Goal: Task Accomplishment & Management: Use online tool/utility

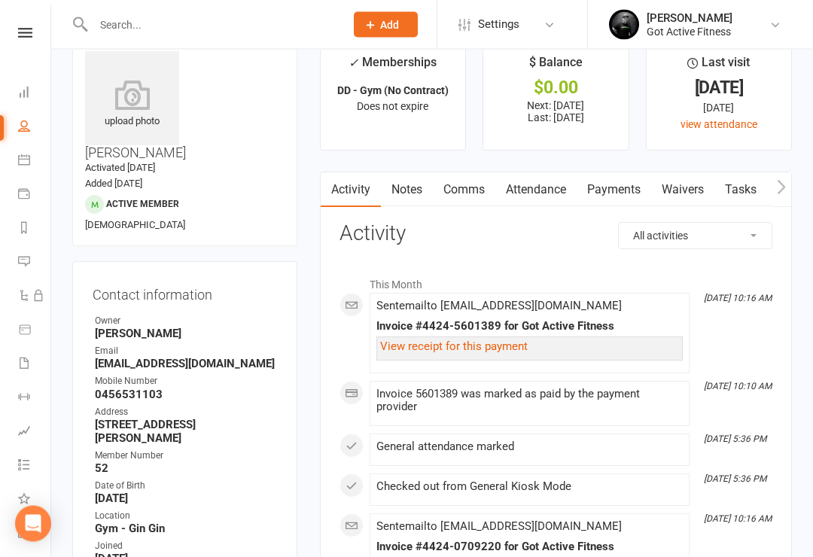
scroll to position [32, 0]
click at [24, 35] on icon at bounding box center [25, 33] width 14 height 10
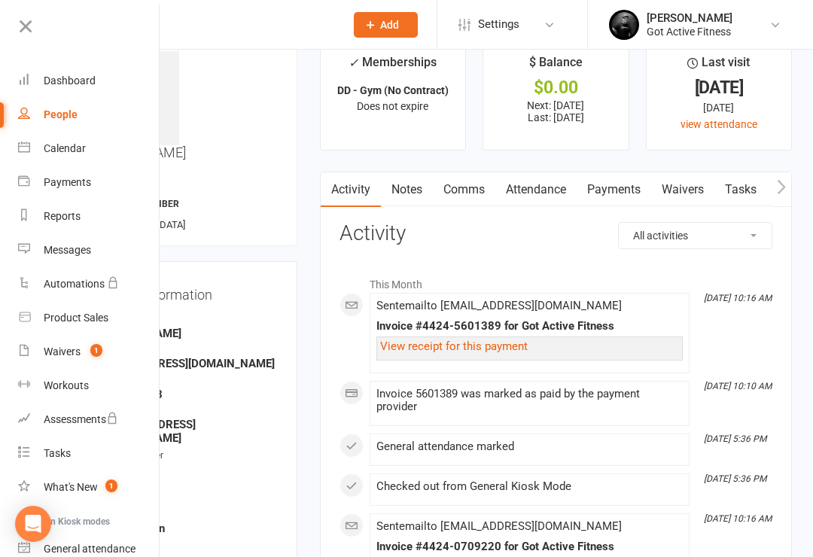
click at [115, 65] on link "Dashboard" at bounding box center [89, 81] width 142 height 34
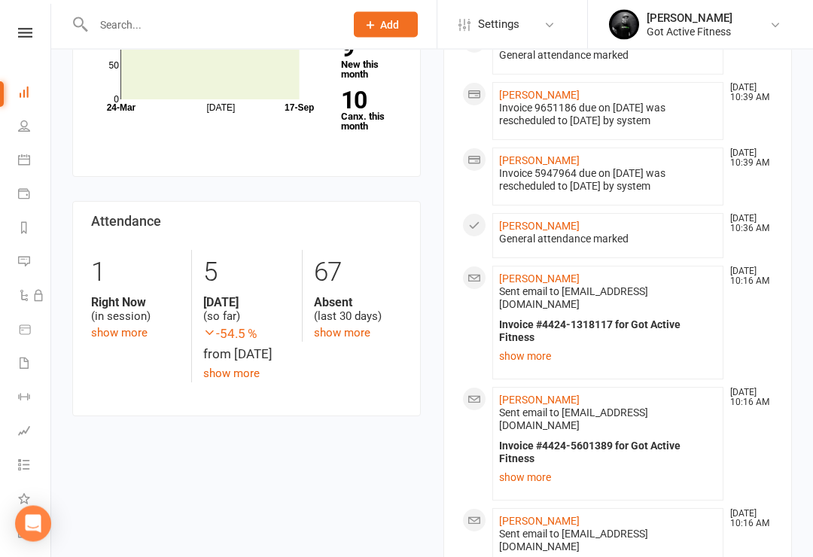
scroll to position [286, 0]
click at [536, 351] on link "show more" at bounding box center [607, 355] width 217 height 21
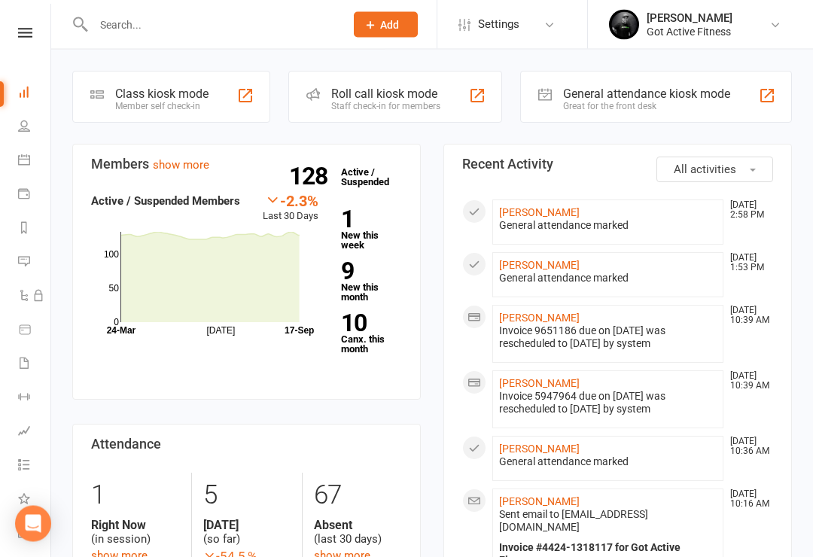
scroll to position [0, 0]
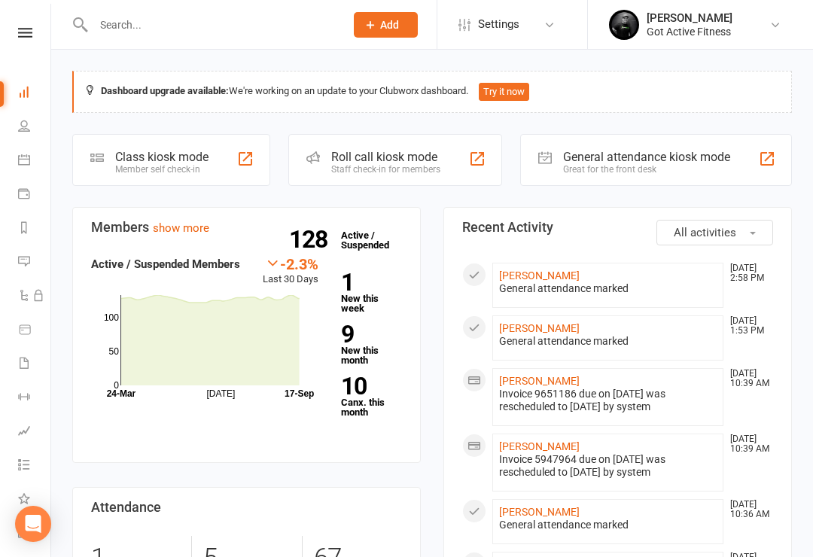
click at [636, 164] on div "Great for the front desk" at bounding box center [646, 169] width 167 height 11
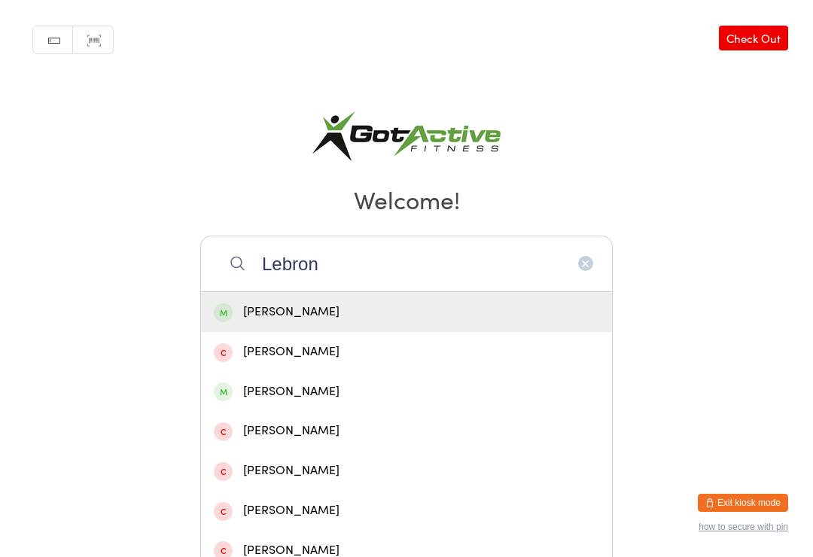
type input "Lebron"
click at [385, 322] on div "Lebron Bennell" at bounding box center [406, 312] width 385 height 20
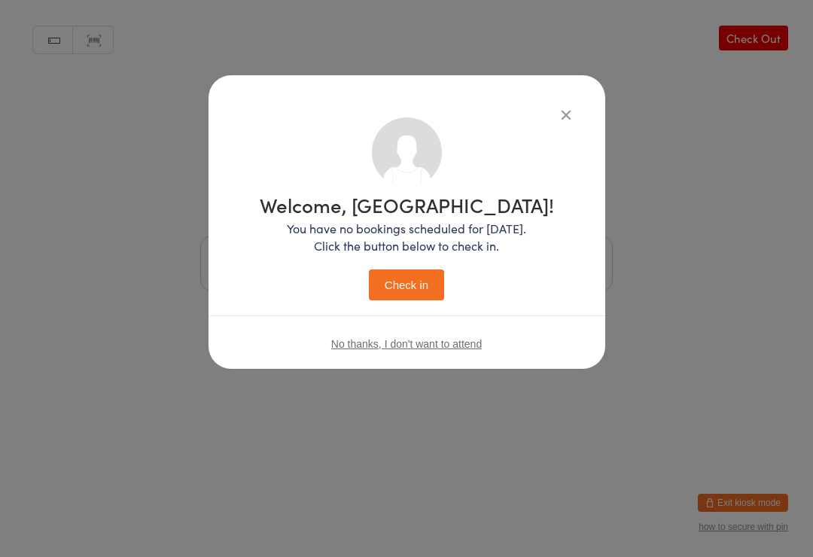
click at [430, 274] on button "Check in" at bounding box center [406, 284] width 75 height 31
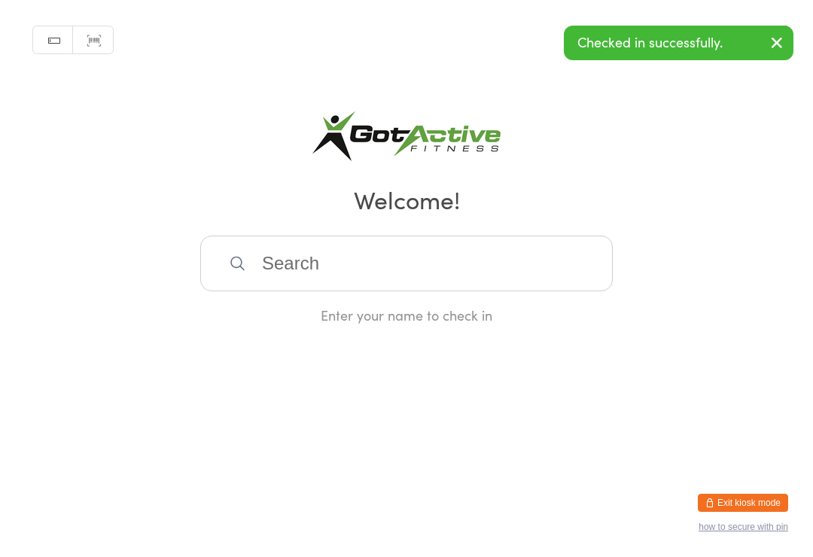
click at [732, 494] on button "Exit kiosk mode" at bounding box center [742, 503] width 90 height 18
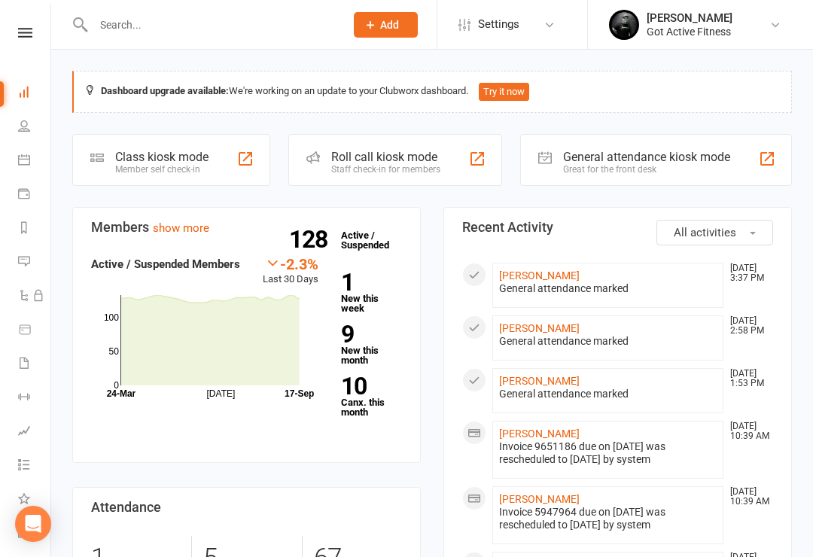
click at [144, 26] on input "text" at bounding box center [211, 24] width 245 height 21
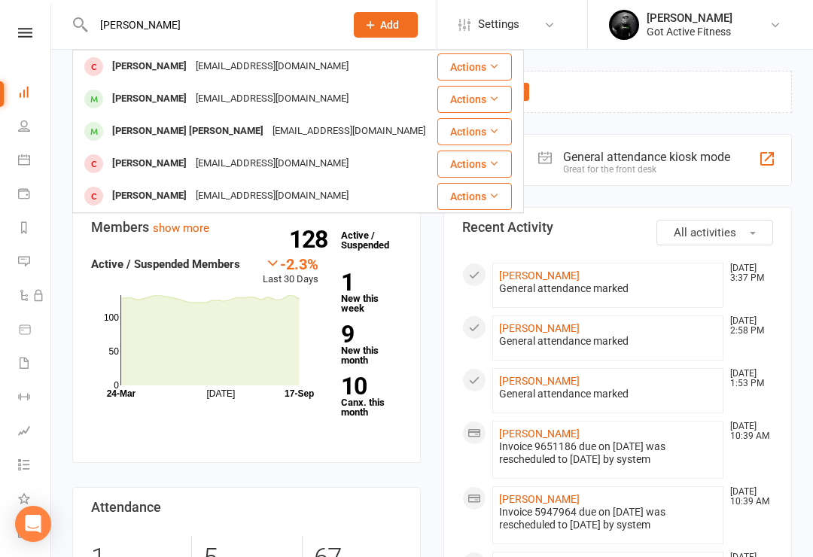
type input "Hughes"
click at [173, 104] on div "Brianna Hughes" at bounding box center [150, 99] width 84 height 22
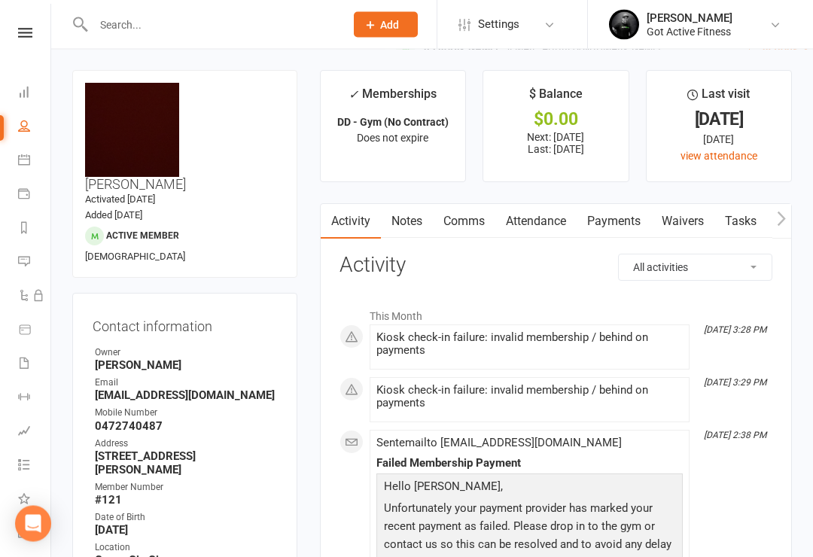
click at [618, 220] on link "Payments" at bounding box center [613, 222] width 74 height 35
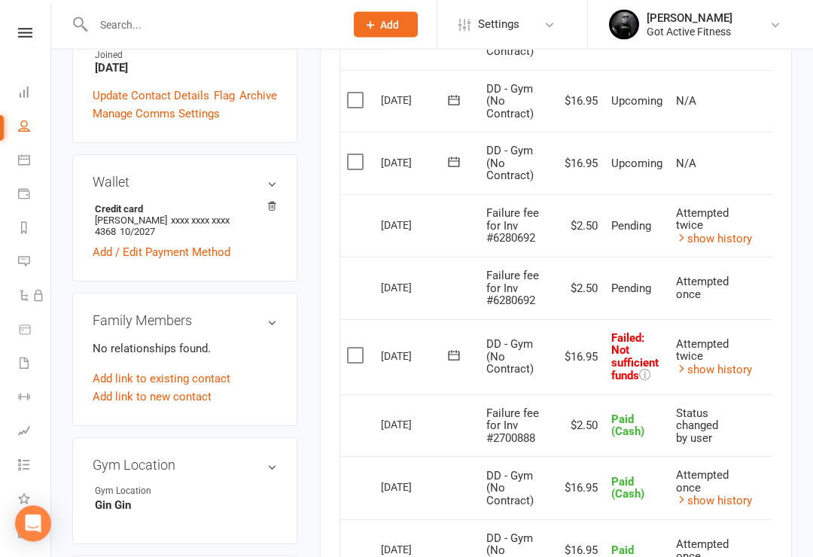
scroll to position [523, 0]
click at [26, 29] on icon at bounding box center [25, 33] width 14 height 10
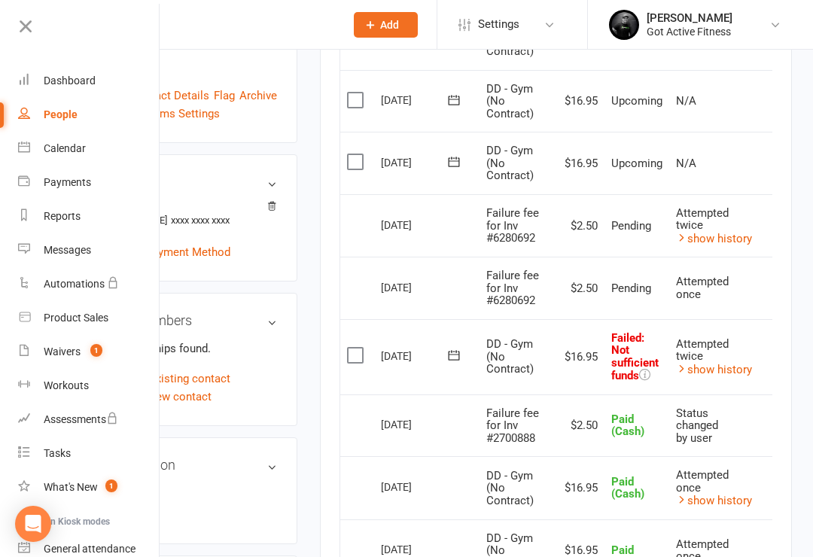
click at [73, 78] on div "Dashboard" at bounding box center [70, 80] width 52 height 12
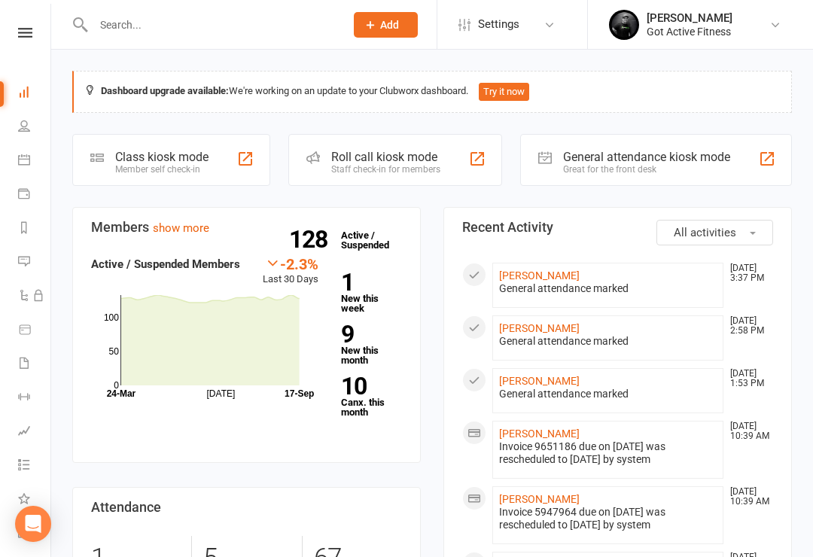
click at [290, 27] on input "text" at bounding box center [211, 24] width 245 height 21
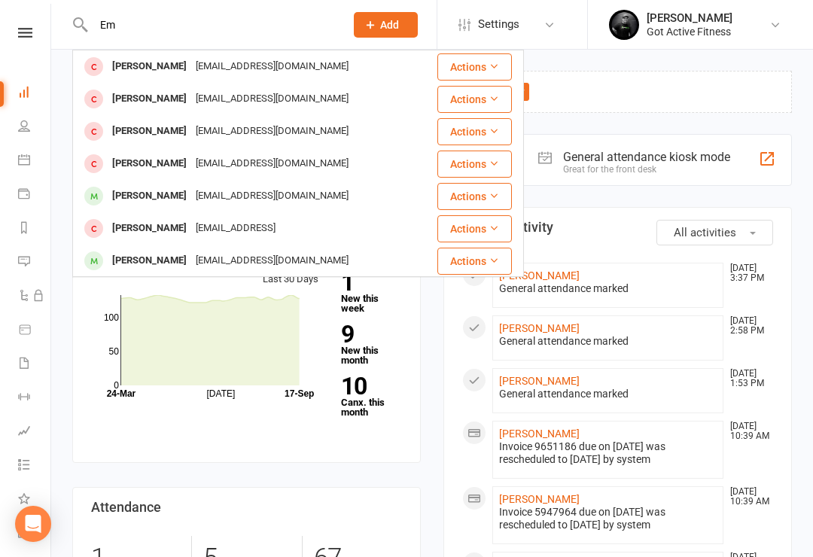
type input "E"
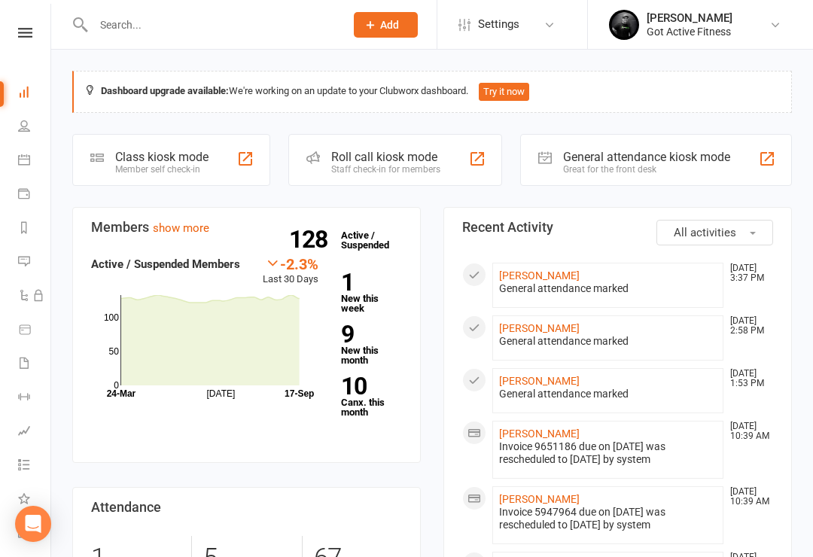
click at [684, 159] on div "General attendance kiosk mode" at bounding box center [646, 157] width 167 height 14
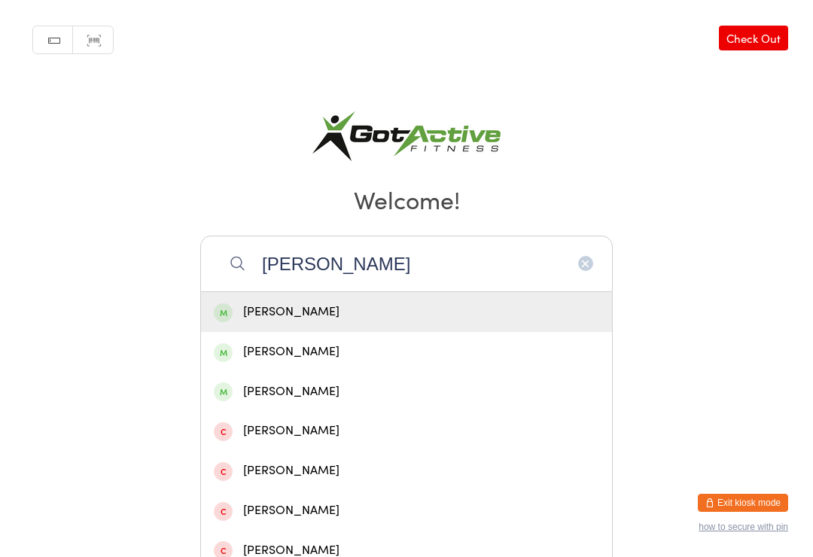
type input "[PERSON_NAME]"
click at [374, 315] on div "[PERSON_NAME]" at bounding box center [406, 312] width 385 height 20
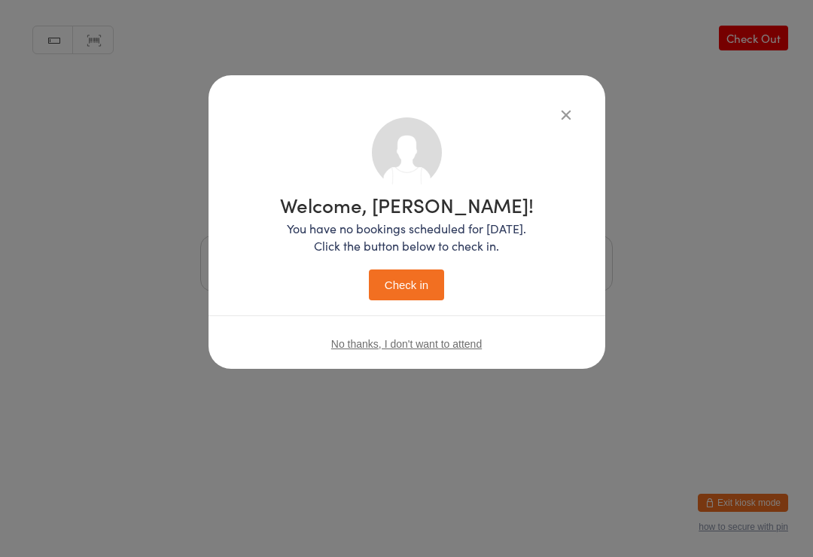
click at [423, 279] on button "Check in" at bounding box center [406, 284] width 75 height 31
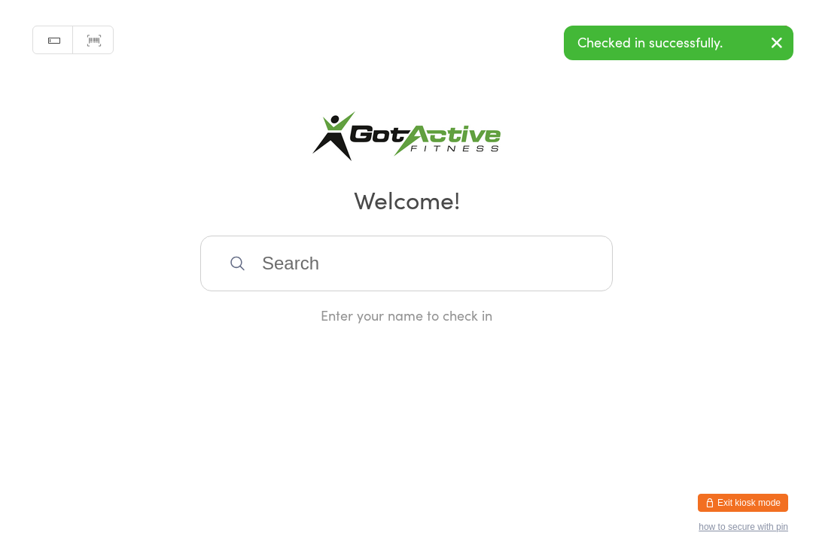
click at [774, 480] on html "You have now entered Kiosk Mode. Members will be able to check themselves in us…" at bounding box center [406, 278] width 813 height 557
click at [751, 509] on button "Exit kiosk mode" at bounding box center [742, 503] width 90 height 18
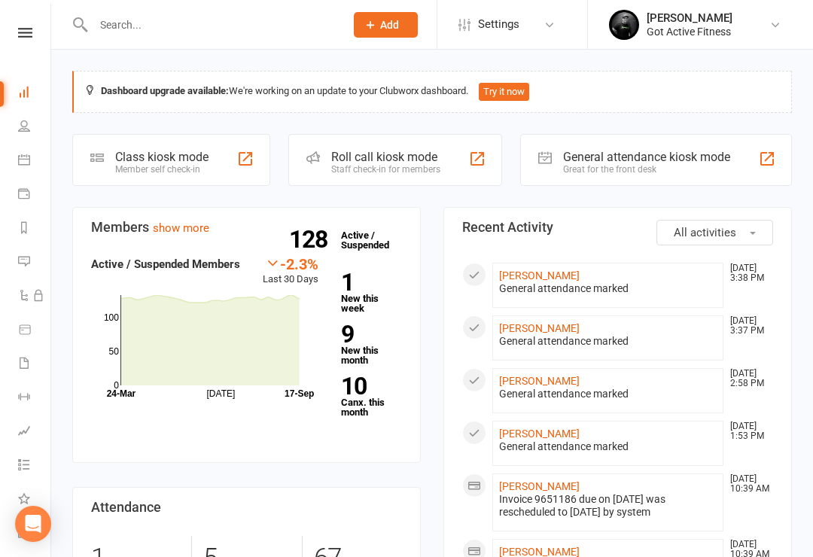
click at [123, 31] on input "text" at bounding box center [211, 24] width 245 height 21
click at [27, 28] on icon at bounding box center [25, 33] width 14 height 10
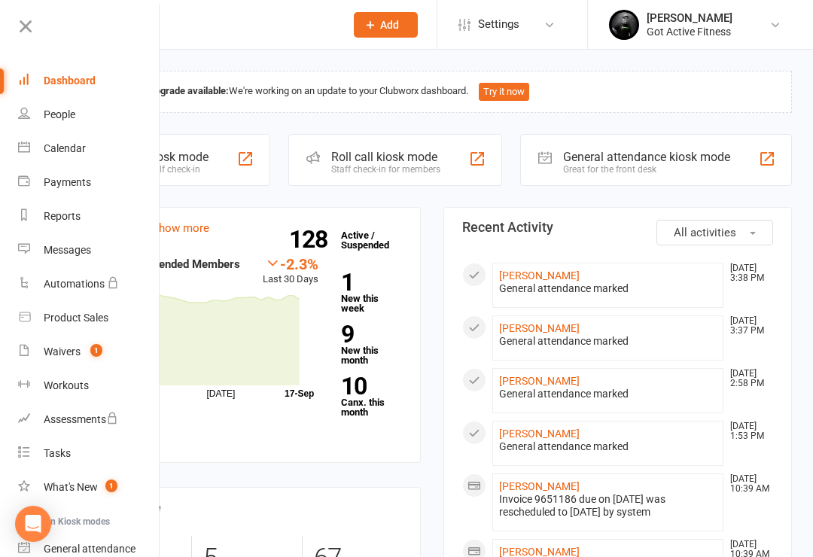
click at [63, 82] on div "Dashboard" at bounding box center [70, 80] width 52 height 12
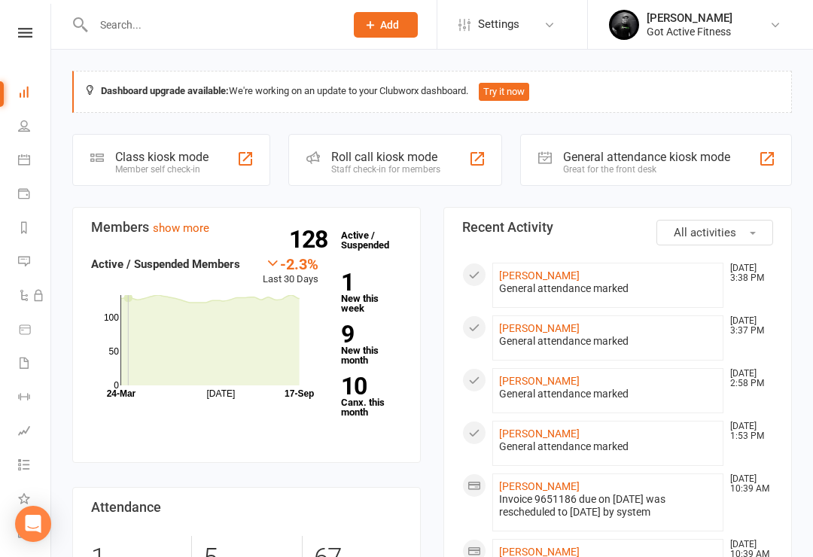
click at [5, 36] on link at bounding box center [24, 33] width 53 height 10
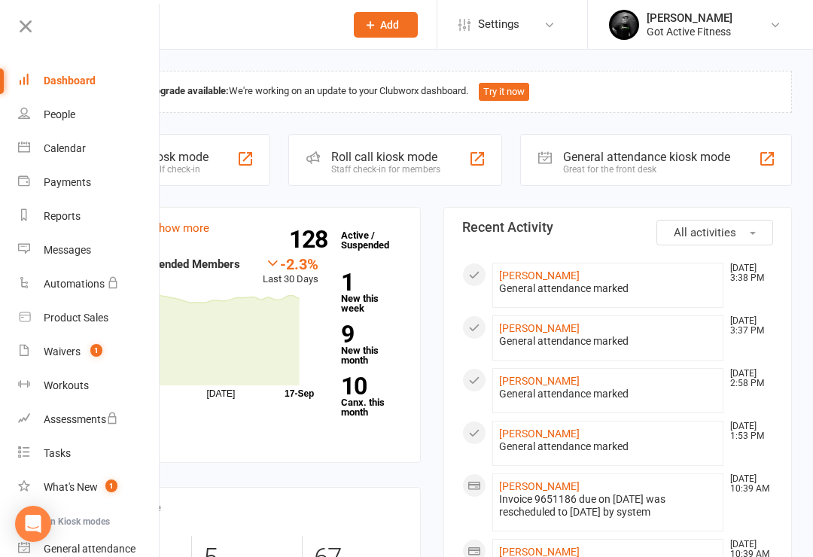
click at [59, 81] on div "Dashboard" at bounding box center [70, 80] width 52 height 12
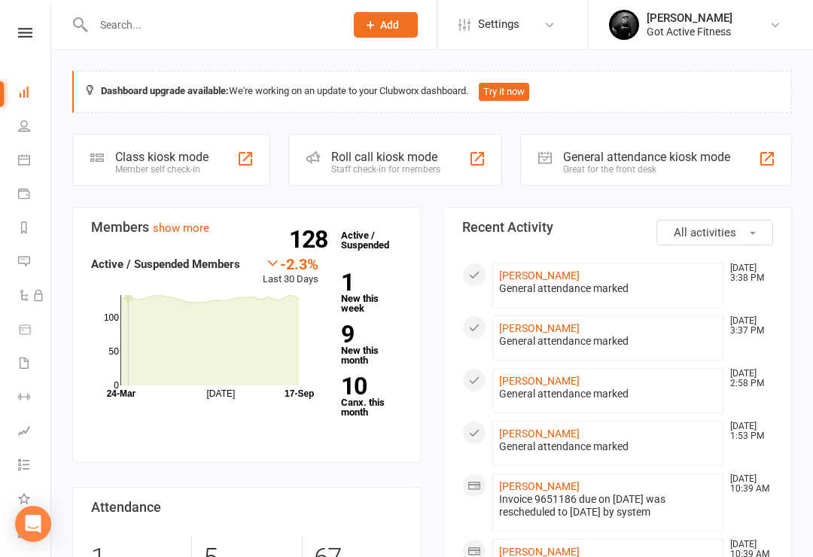
click at [20, 36] on icon at bounding box center [25, 33] width 14 height 10
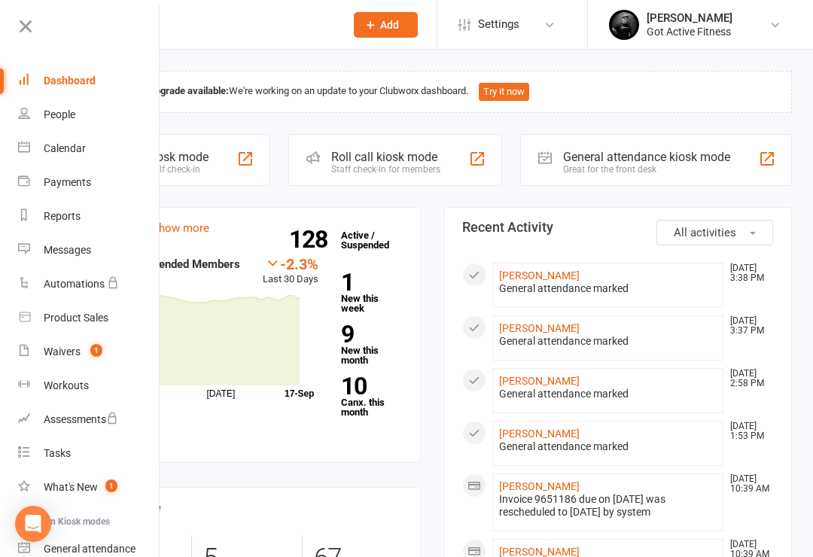
click at [60, 74] on link "Dashboard" at bounding box center [89, 81] width 142 height 34
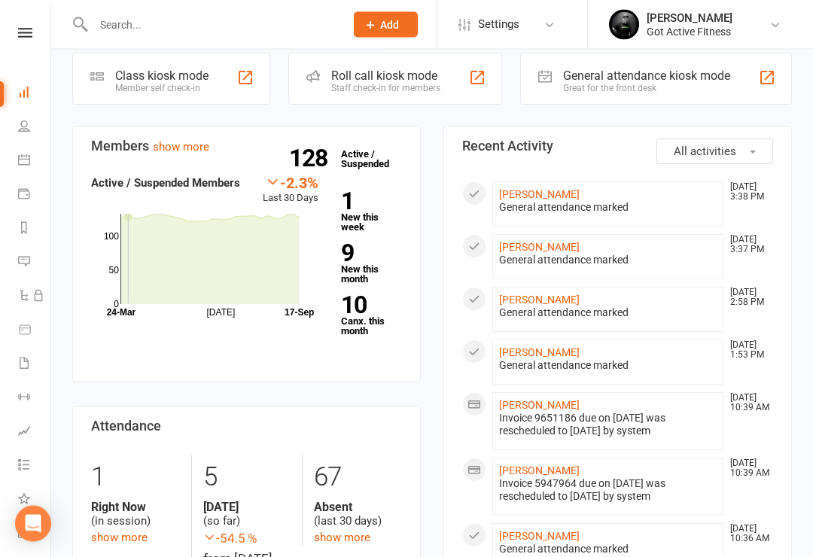
scroll to position [99, 0]
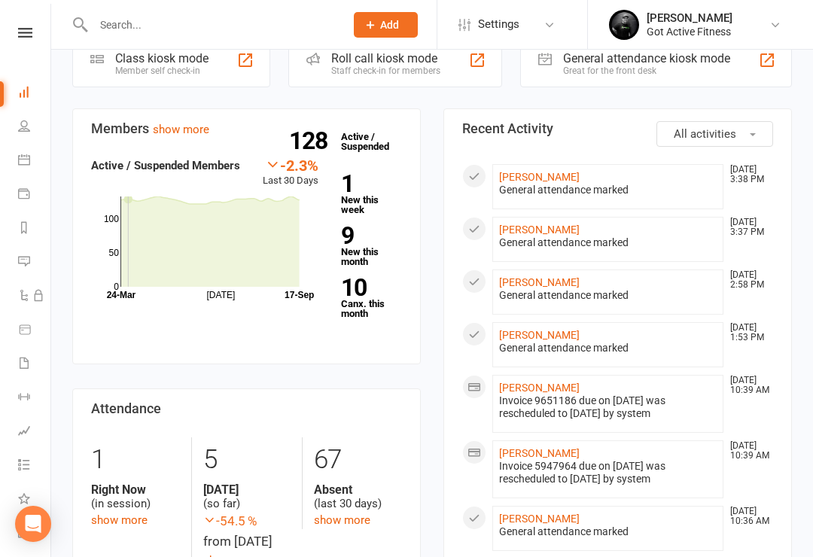
click at [516, 389] on link "[PERSON_NAME]" at bounding box center [539, 387] width 81 height 12
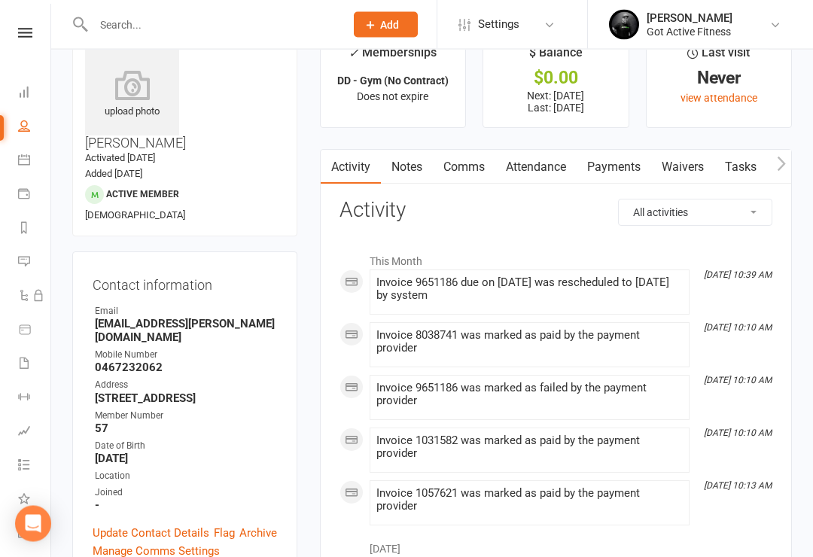
scroll to position [42, 0]
click at [23, 32] on icon at bounding box center [25, 33] width 14 height 10
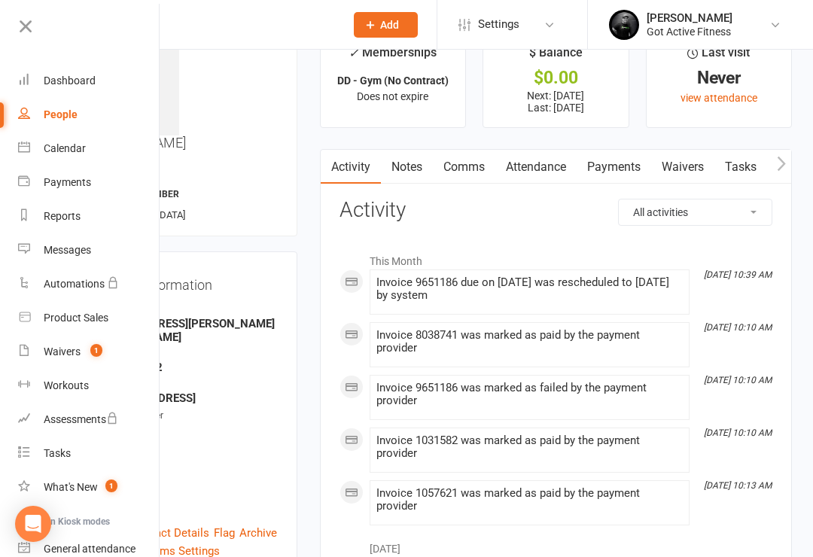
click at [67, 84] on div "Dashboard" at bounding box center [70, 80] width 52 height 12
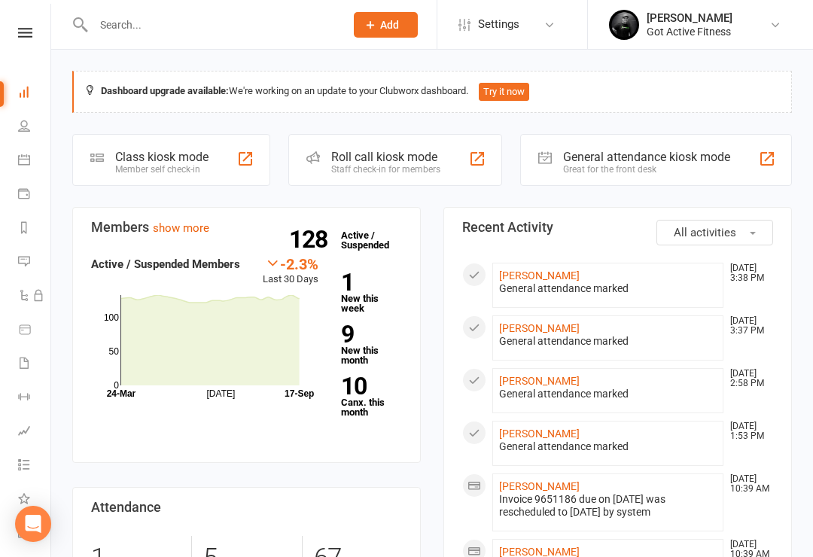
click at [186, 27] on input "text" at bounding box center [211, 24] width 245 height 21
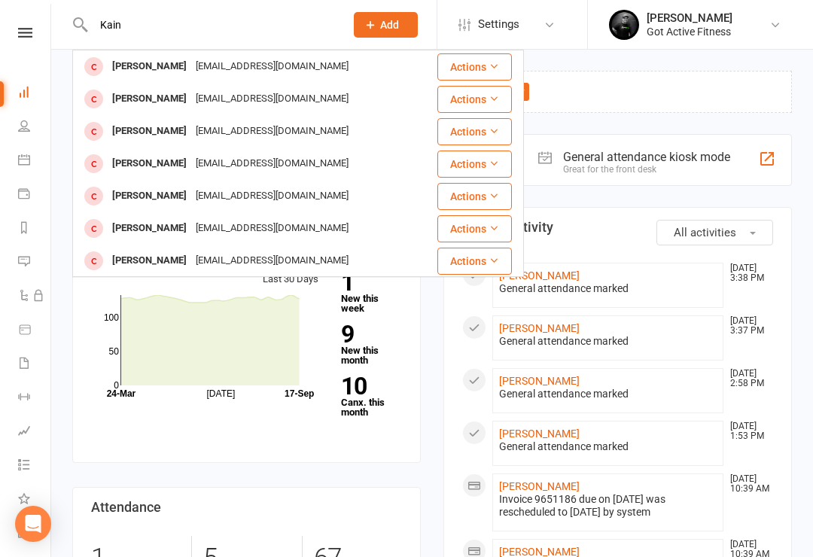
type input "Kain"
click at [245, 59] on div "Kainelucas1991@gmail.com" at bounding box center [272, 67] width 162 height 22
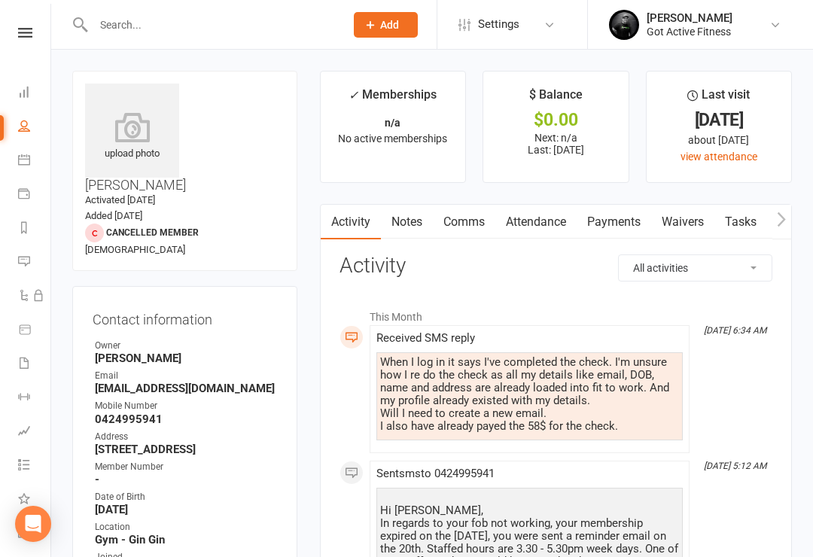
click at [23, 35] on icon at bounding box center [25, 33] width 14 height 10
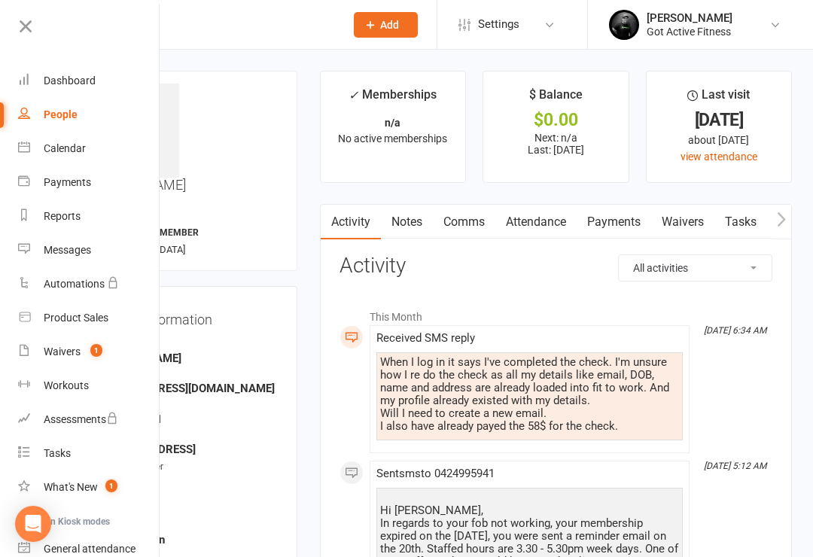
click at [66, 83] on div "Dashboard" at bounding box center [70, 80] width 52 height 12
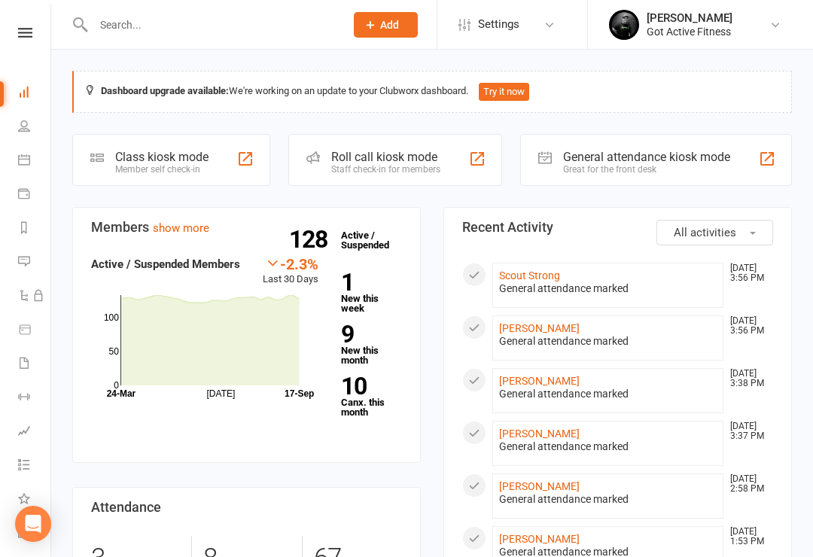
click at [709, 169] on div "Great for the front desk" at bounding box center [646, 169] width 167 height 11
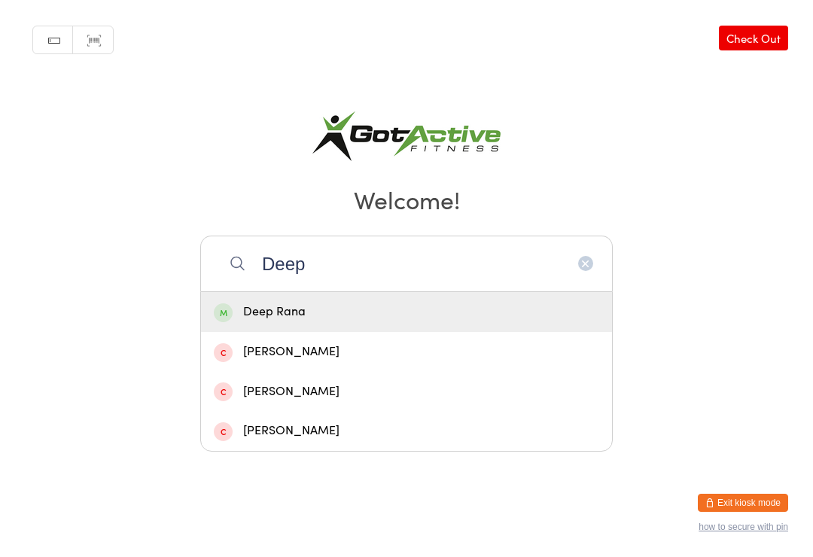
type input "Deep"
click at [269, 321] on div "Deep Rana" at bounding box center [406, 312] width 385 height 20
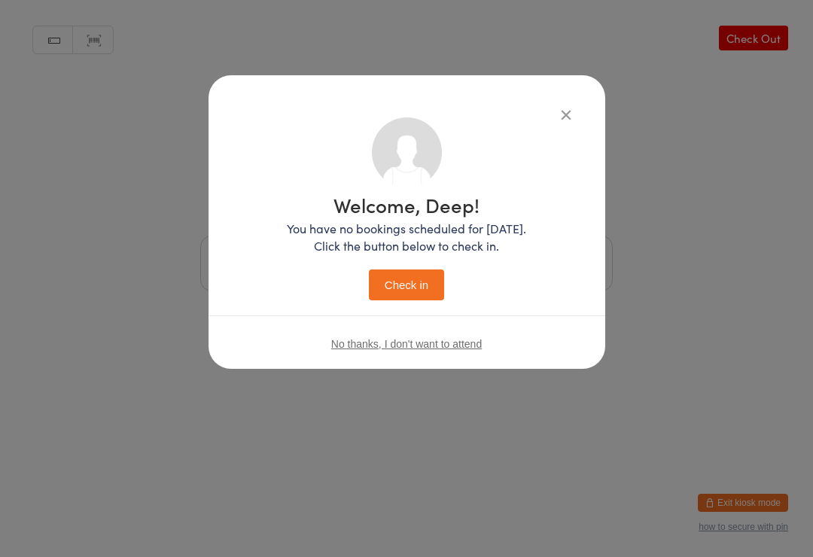
click at [386, 281] on button "Check in" at bounding box center [406, 284] width 75 height 31
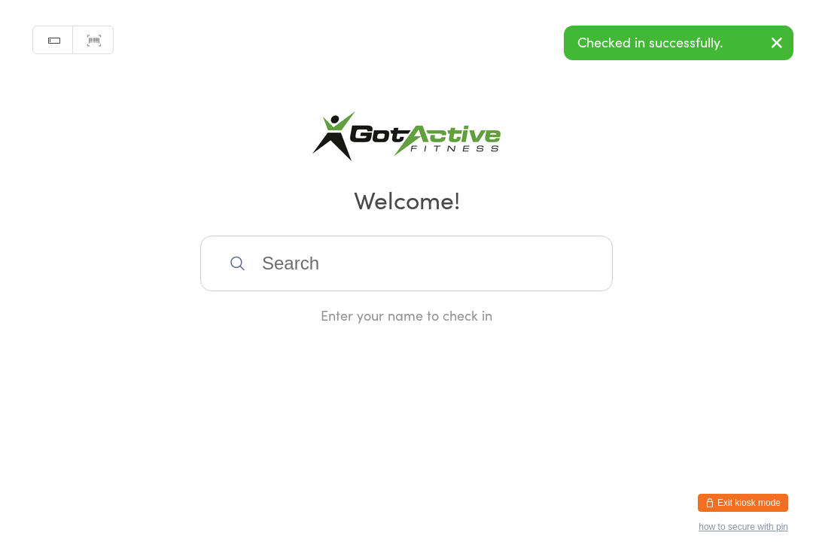
click at [287, 260] on input "search" at bounding box center [406, 263] width 412 height 56
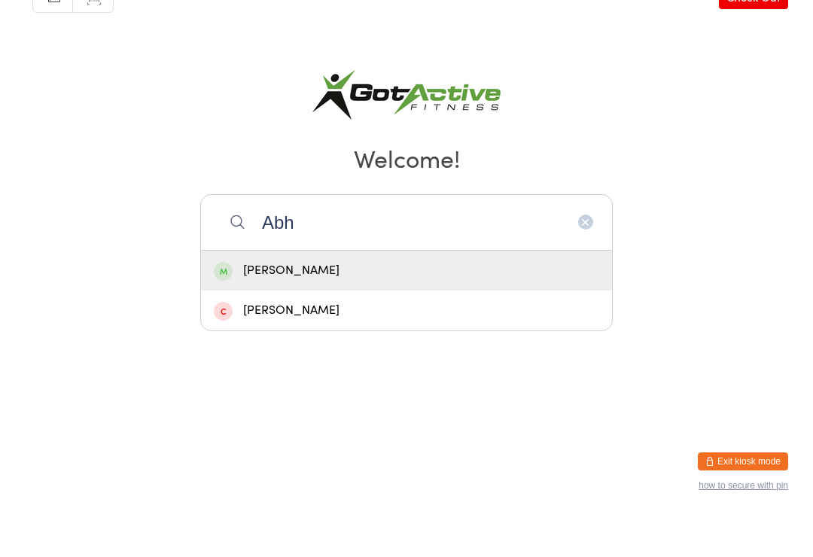
type input "Abh"
click at [277, 302] on div "[PERSON_NAME]" at bounding box center [406, 312] width 385 height 20
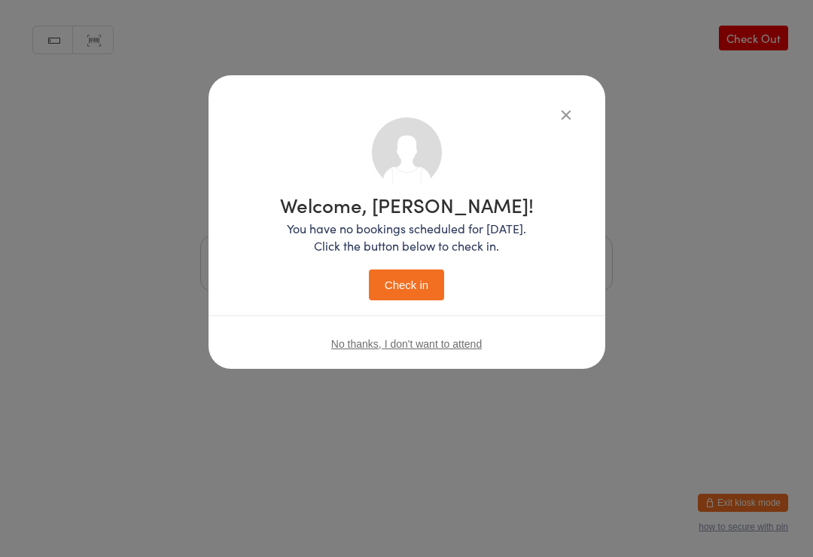
click at [399, 287] on button "Check in" at bounding box center [406, 284] width 75 height 31
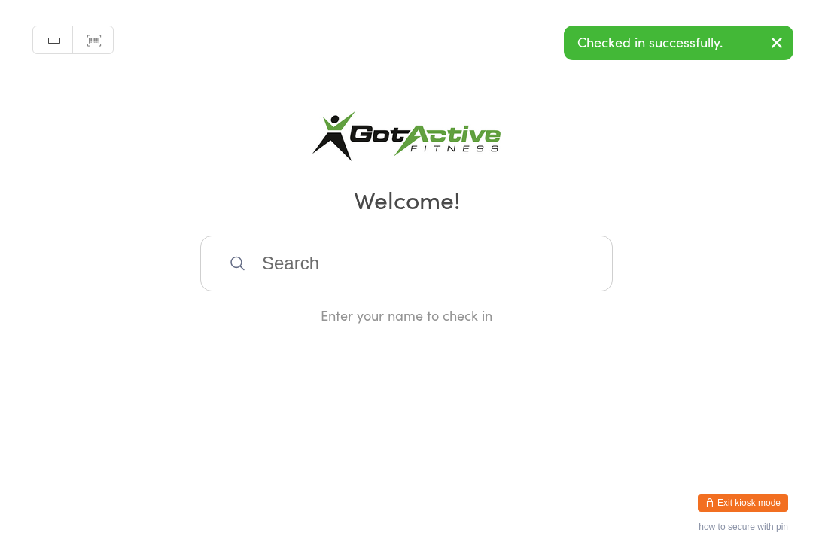
click at [746, 502] on button "Exit kiosk mode" at bounding box center [742, 503] width 90 height 18
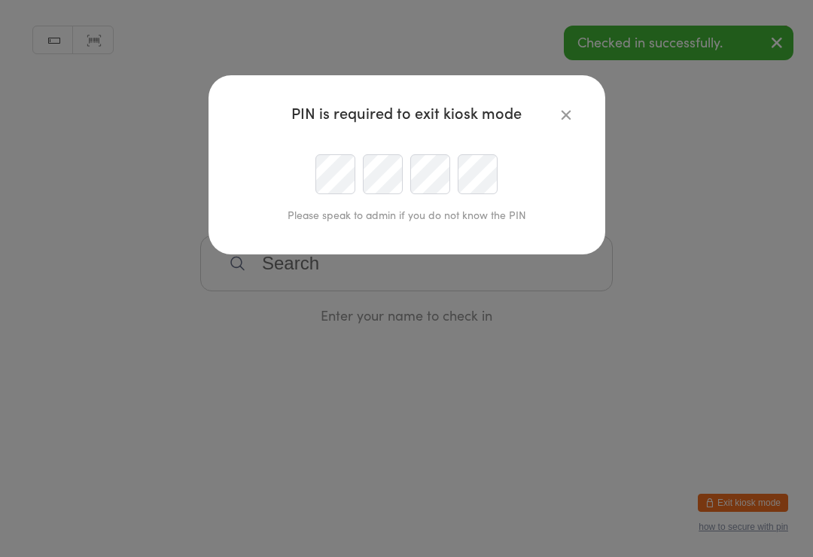
click at [755, 494] on div "PIN is required to exit kiosk mode Please speak to admin if you do not know the…" at bounding box center [406, 278] width 813 height 557
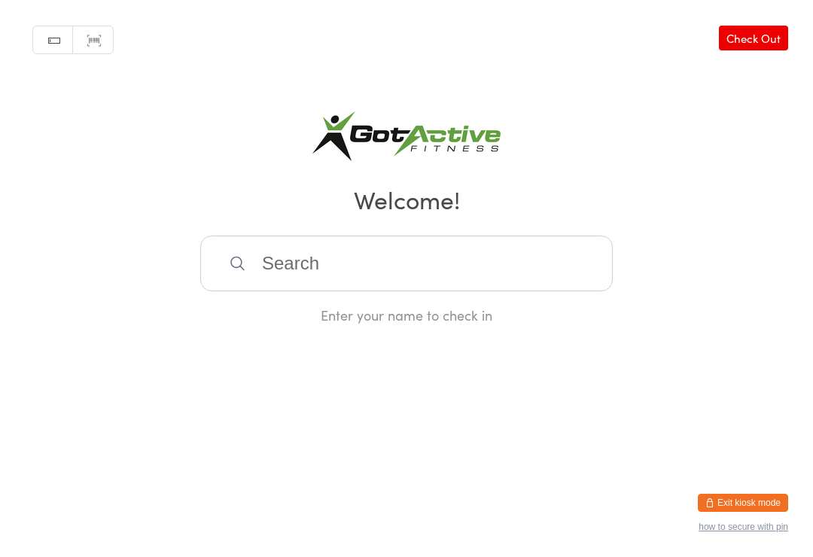
click at [750, 502] on button "Exit kiosk mode" at bounding box center [742, 503] width 90 height 18
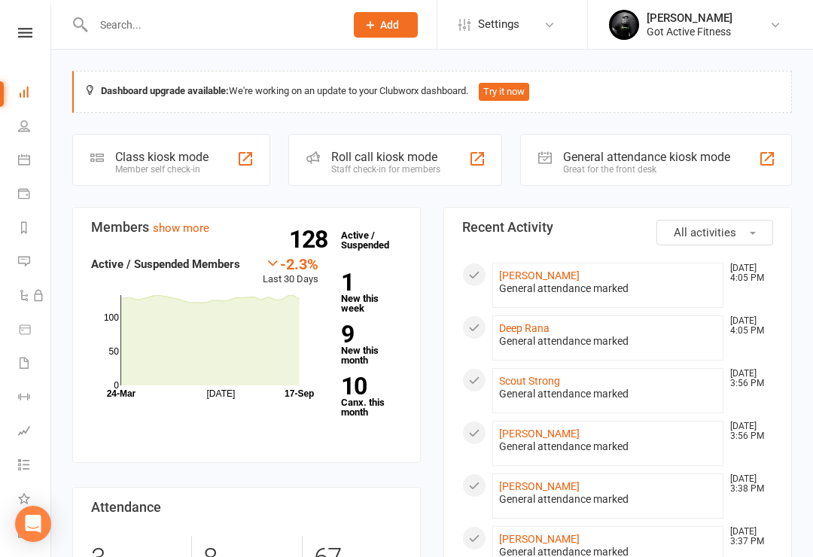
scroll to position [5, 0]
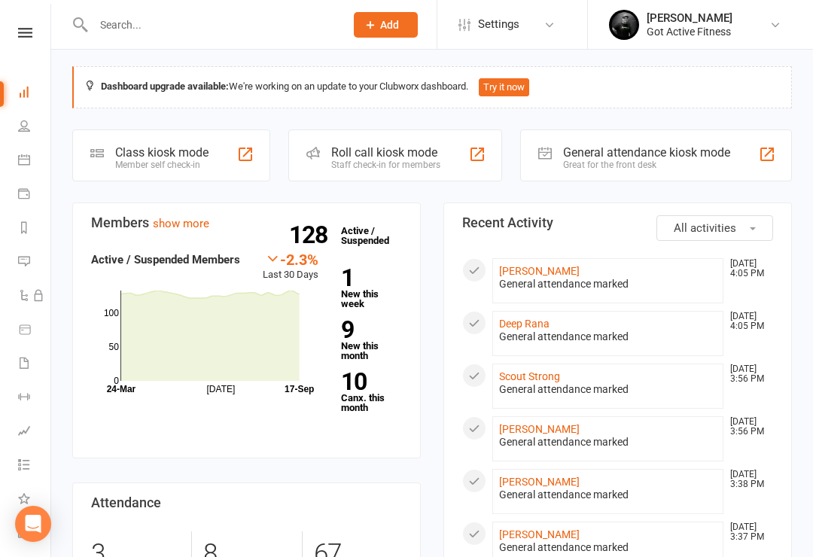
click at [117, 33] on input "text" at bounding box center [211, 24] width 245 height 21
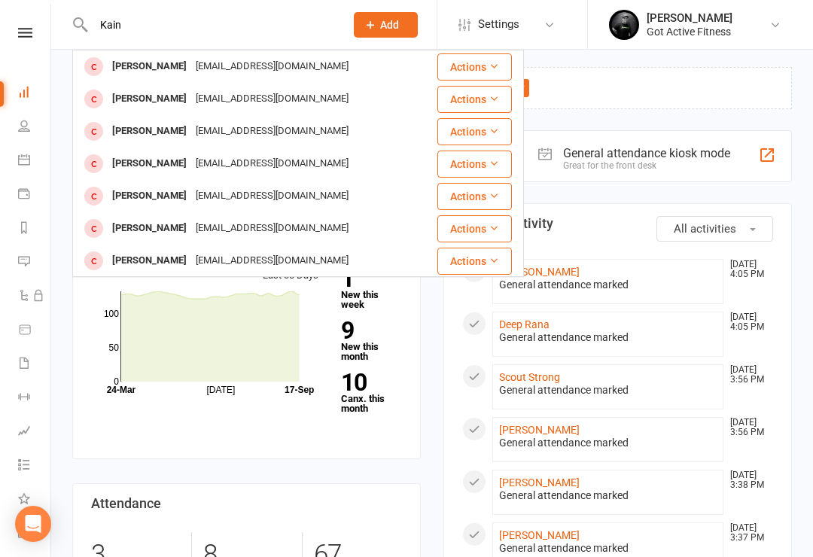
type input "Kain"
click at [169, 80] on div "Kaine Lucas Kainelucas1991@gmail.com" at bounding box center [246, 66] width 344 height 31
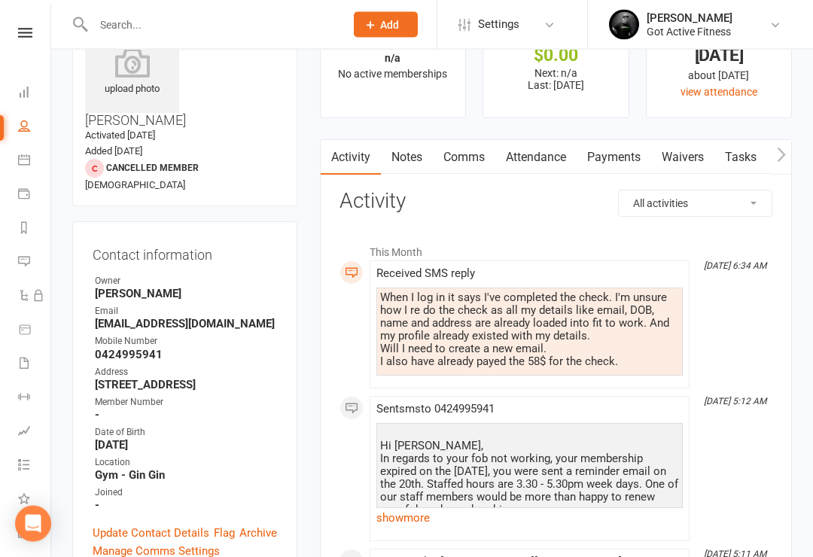
scroll to position [65, 0]
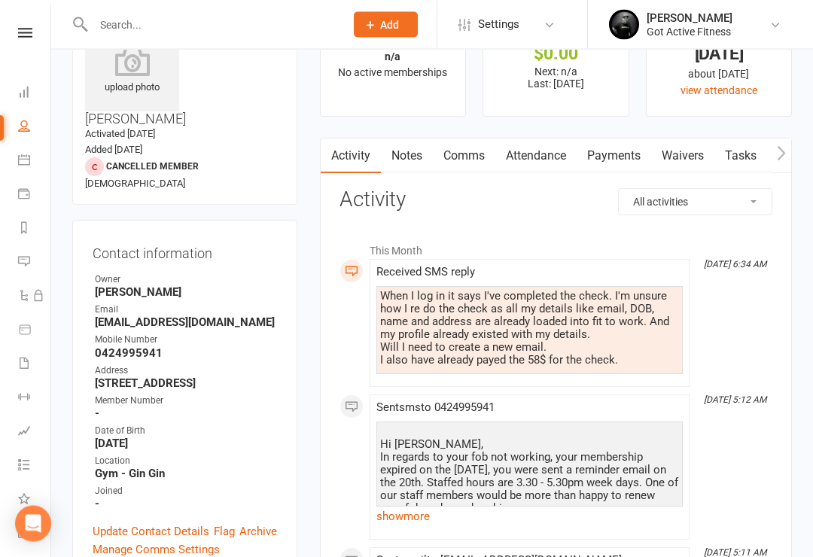
click at [119, 523] on link "Update Contact Details" at bounding box center [151, 532] width 117 height 18
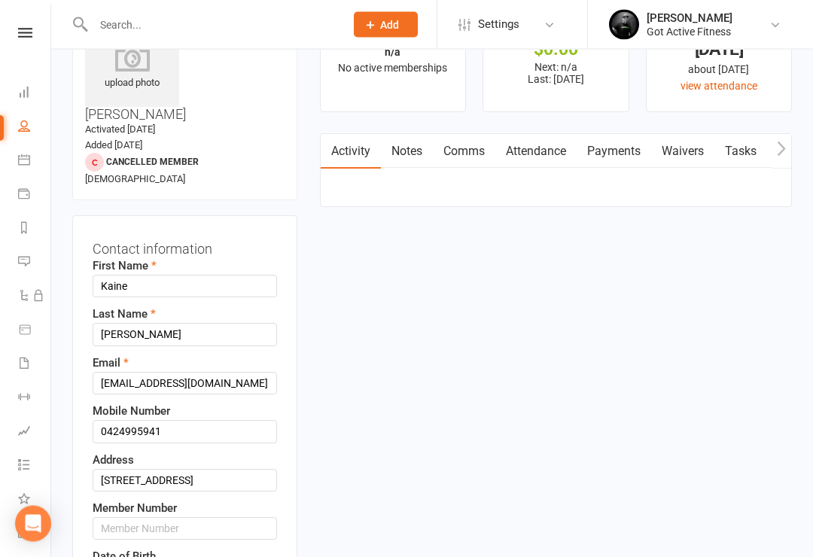
scroll to position [71, 0]
click at [143, 517] on input "text" at bounding box center [185, 528] width 184 height 23
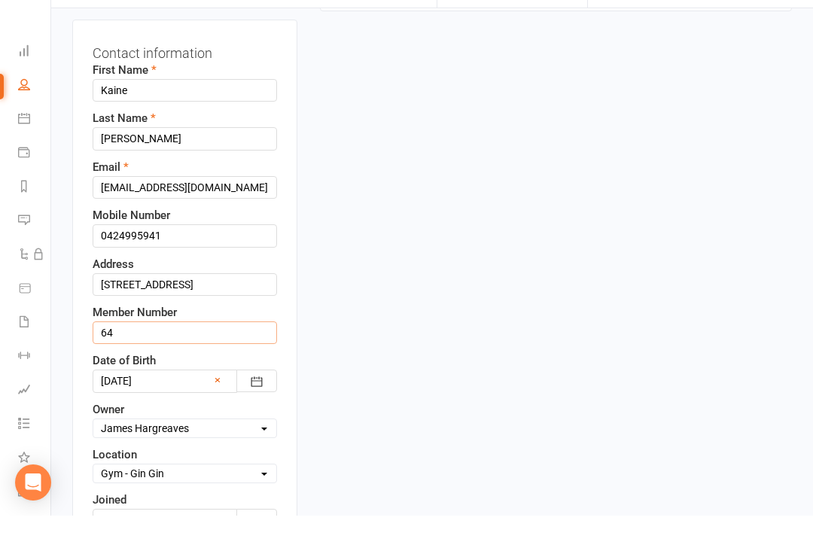
scroll to position [244, 0]
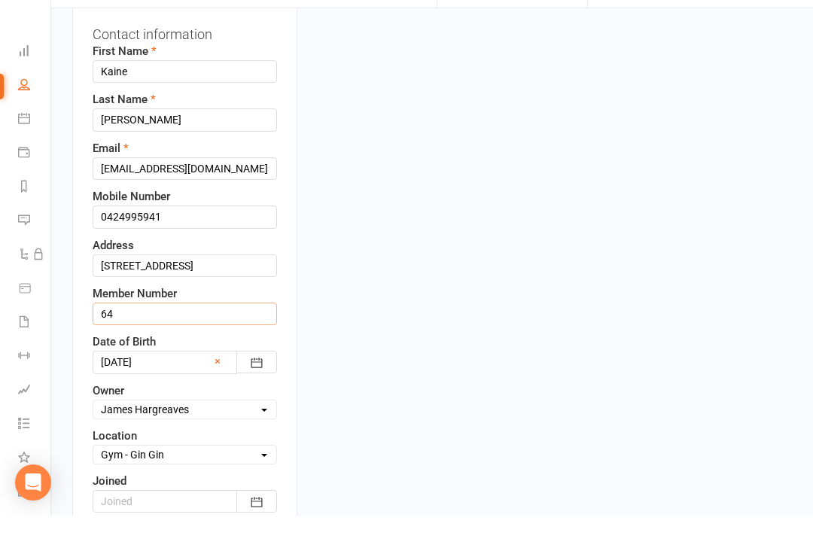
type input "64"
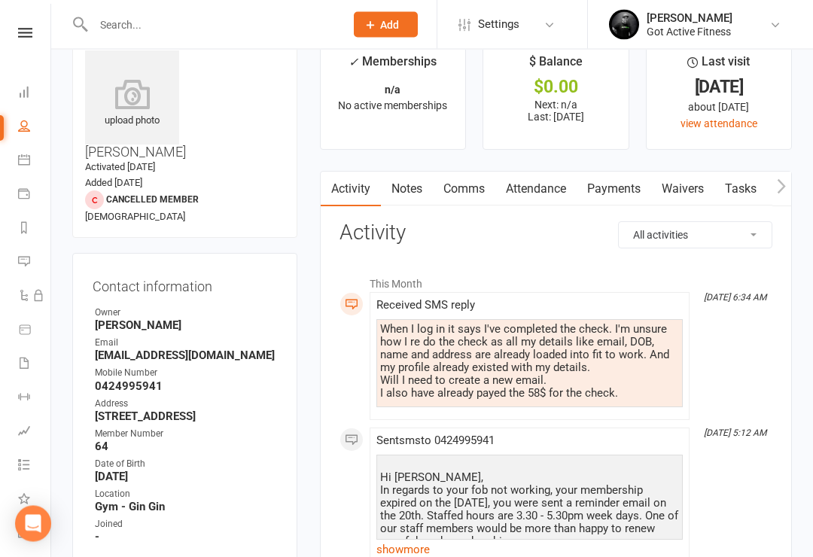
scroll to position [22, 0]
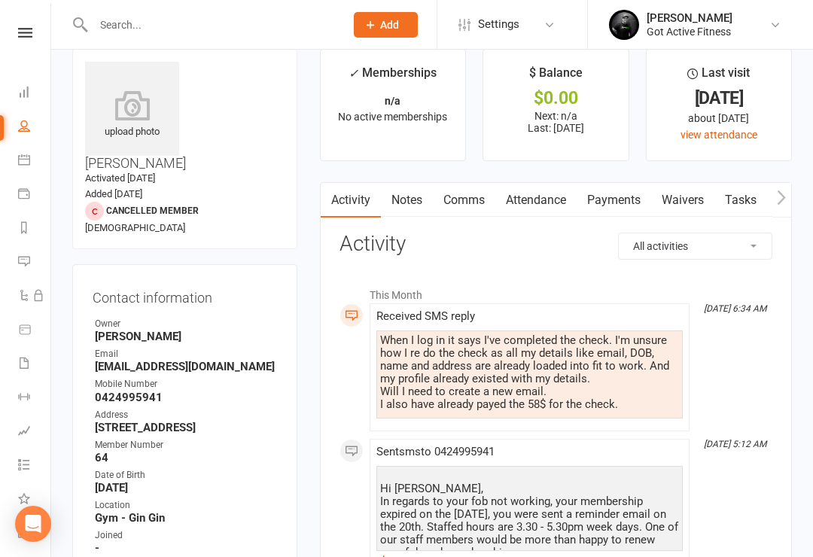
click at [120, 20] on input "text" at bounding box center [211, 24] width 245 height 21
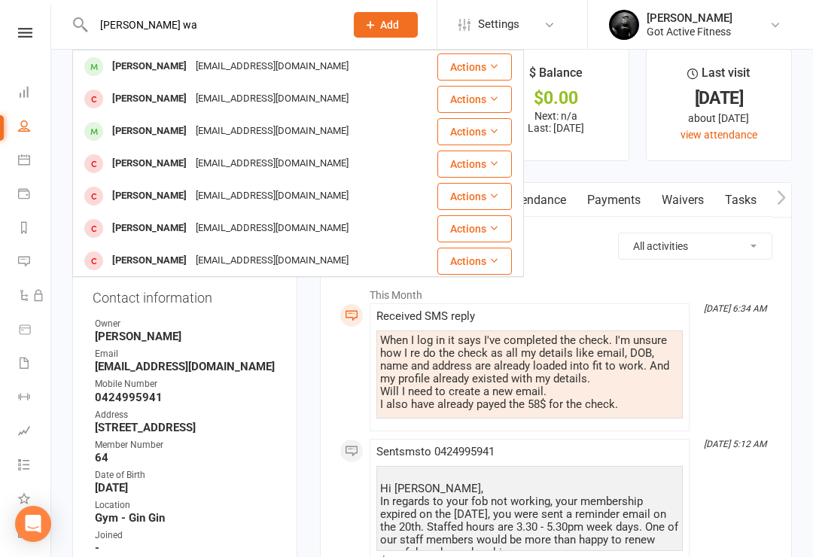
type input "Sam wa"
click at [153, 67] on div "[PERSON_NAME]" at bounding box center [150, 67] width 84 height 22
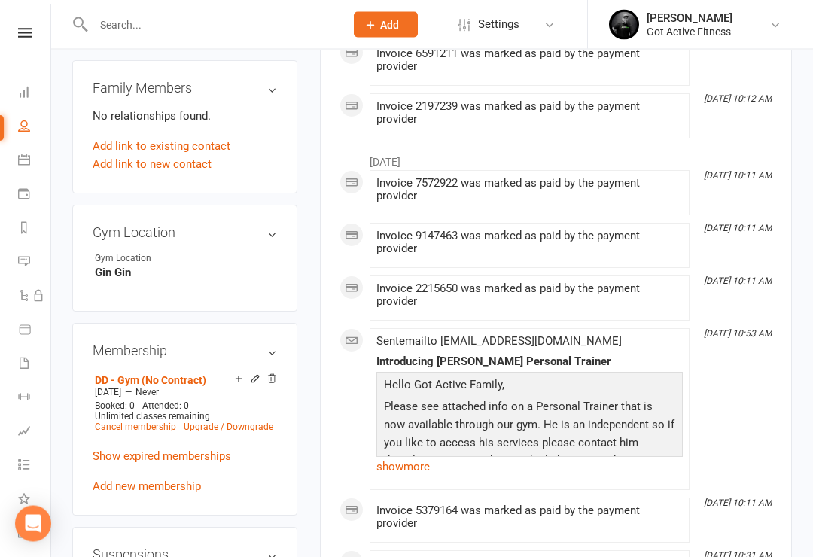
scroll to position [749, 0]
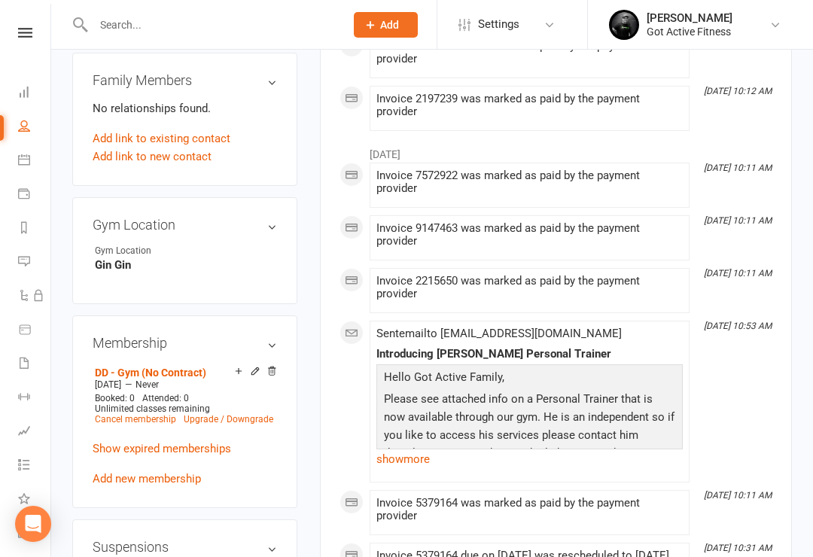
click at [123, 414] on link "Cancel membership" at bounding box center [135, 419] width 81 height 11
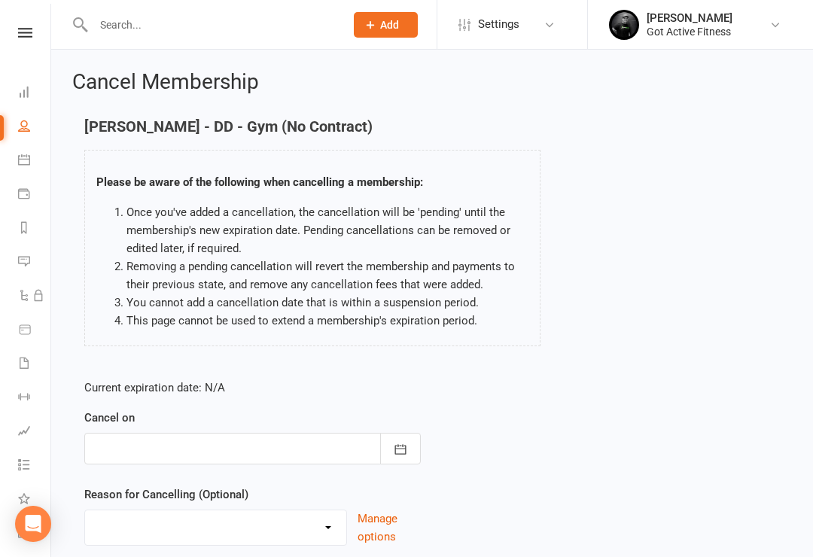
click at [395, 425] on div "Cancel on September 2025 Sun Mon Tue Wed Thu Fri Sat 36 31 01 02 03 04 05 06 37…" at bounding box center [252, 437] width 336 height 56
click at [409, 443] on button "button" at bounding box center [400, 449] width 41 height 32
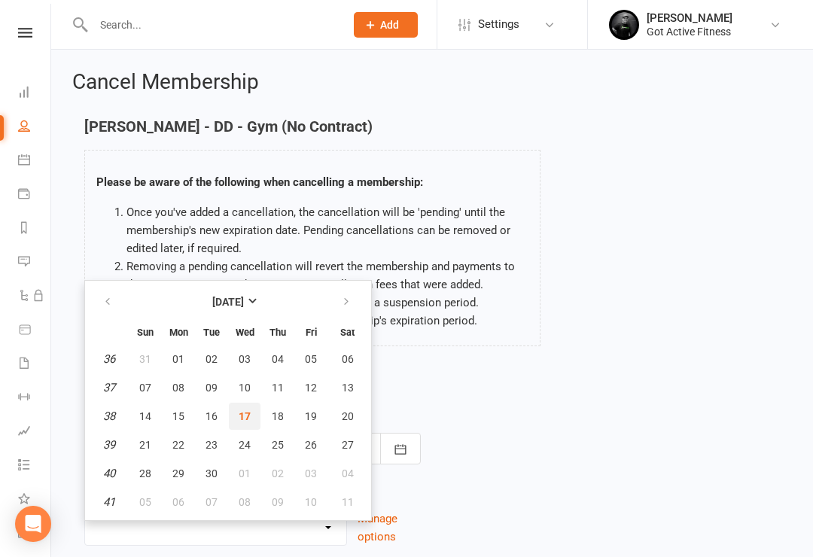
click at [244, 427] on button "17" at bounding box center [245, 416] width 32 height 27
type input "17 Sep 2025"
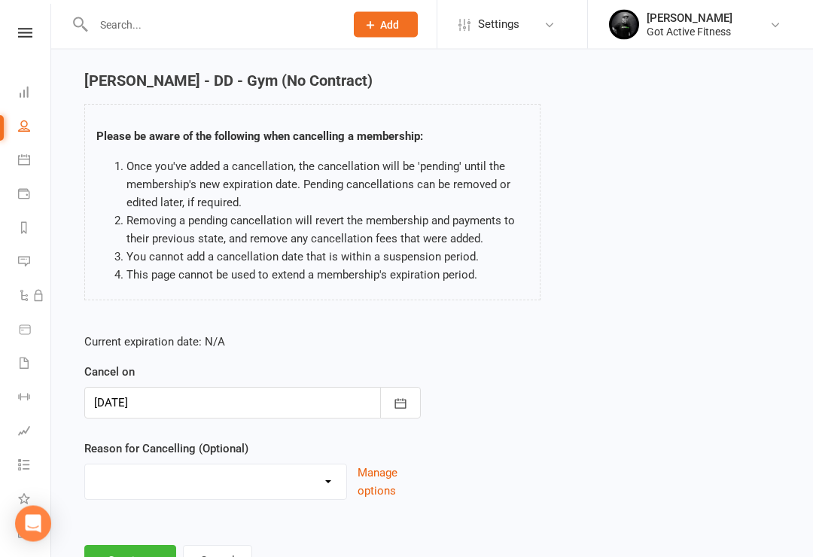
scroll to position [100, 0]
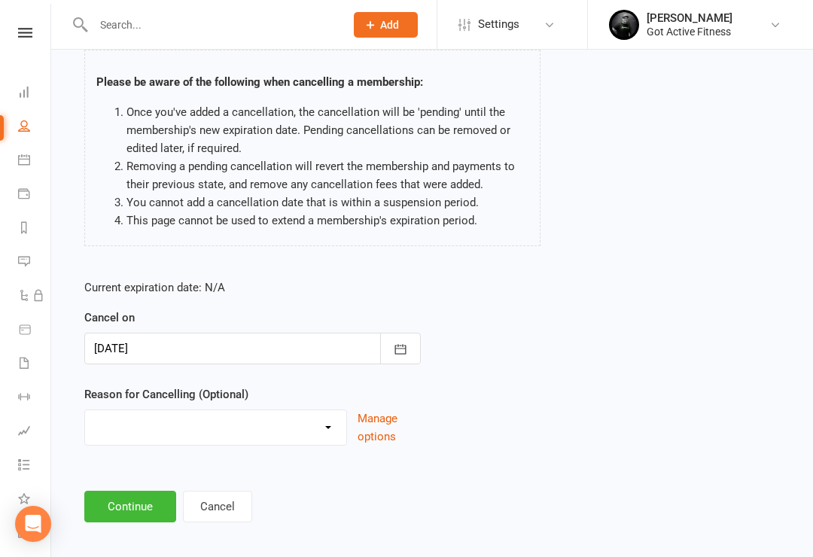
click at [317, 423] on select "Holiday Injury Other reason" at bounding box center [215, 425] width 261 height 30
select select "2"
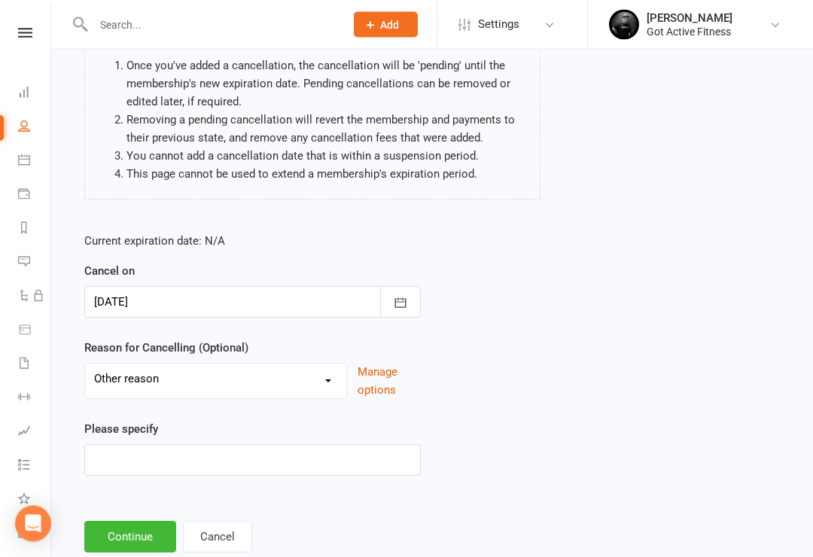
scroll to position [147, 0]
click at [114, 533] on button "Continue" at bounding box center [130, 537] width 92 height 32
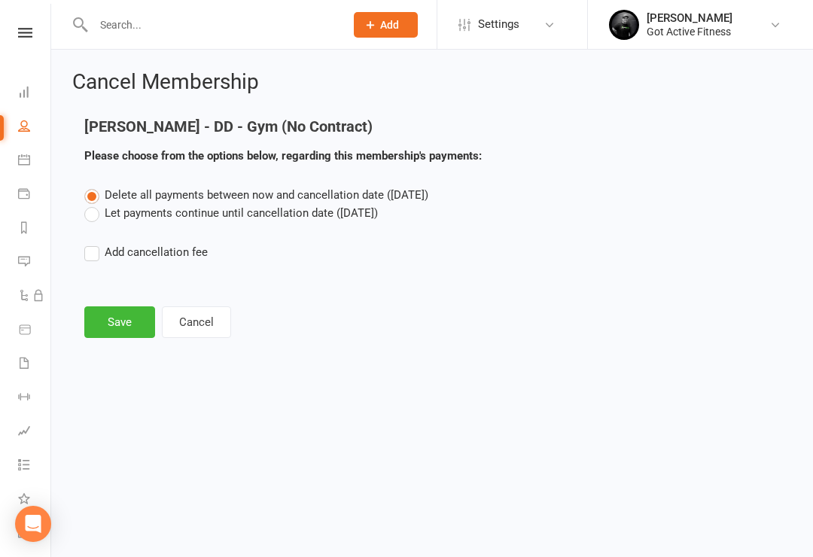
click at [101, 330] on button "Save" at bounding box center [119, 322] width 71 height 32
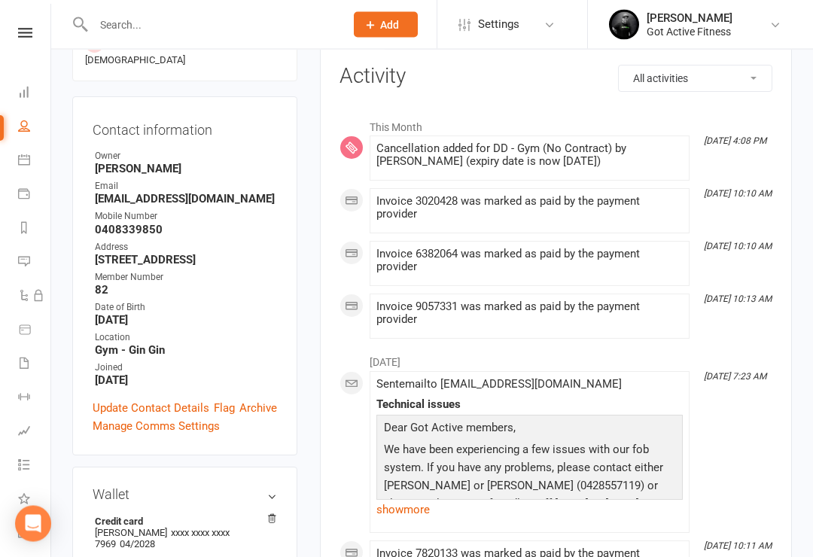
scroll to position [190, 0]
click at [115, 417] on link "Manage Comms Settings" at bounding box center [156, 426] width 127 height 18
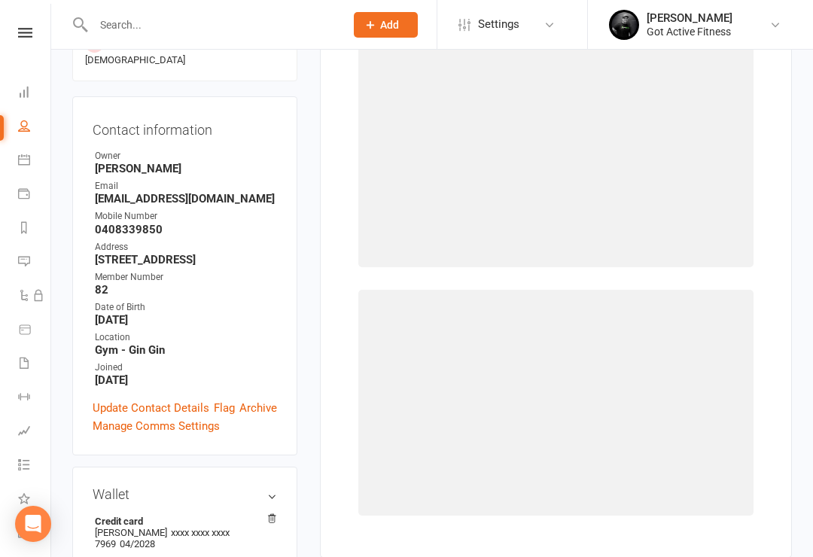
click at [110, 399] on link "Update Contact Details" at bounding box center [151, 408] width 117 height 18
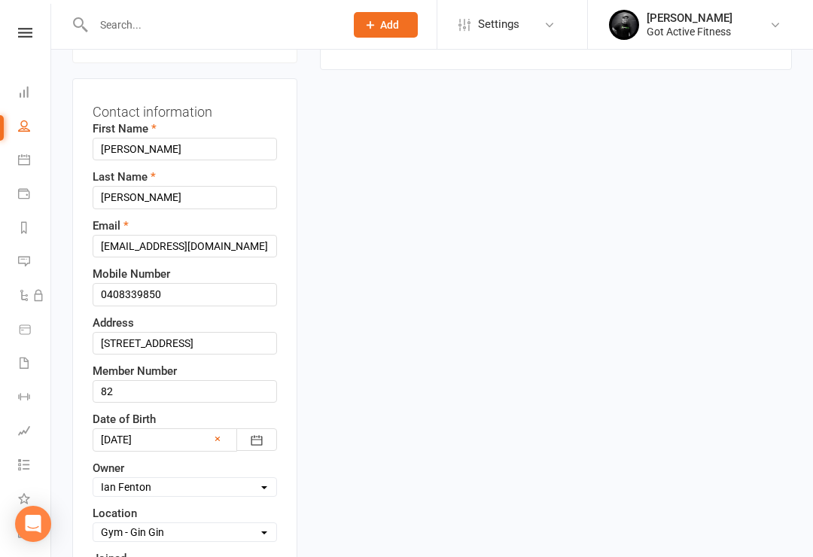
scroll to position [205, 0]
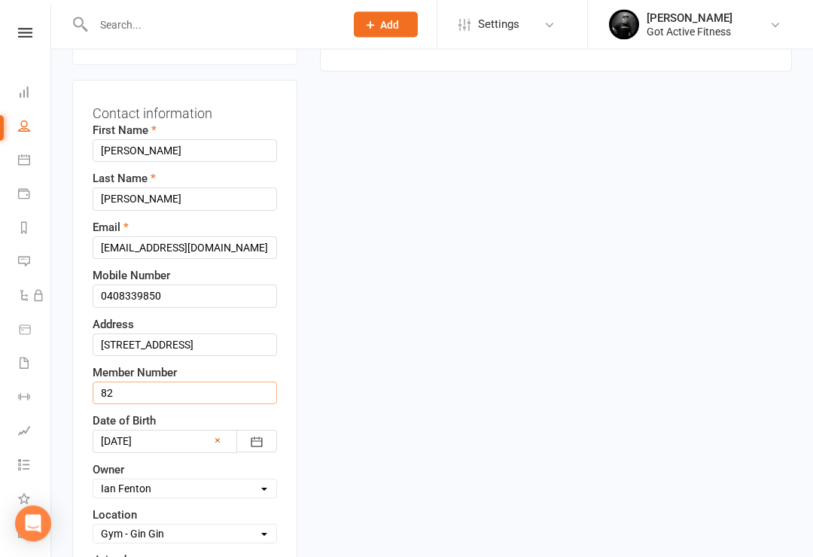
click at [147, 382] on input "82" at bounding box center [185, 393] width 184 height 23
type input "8"
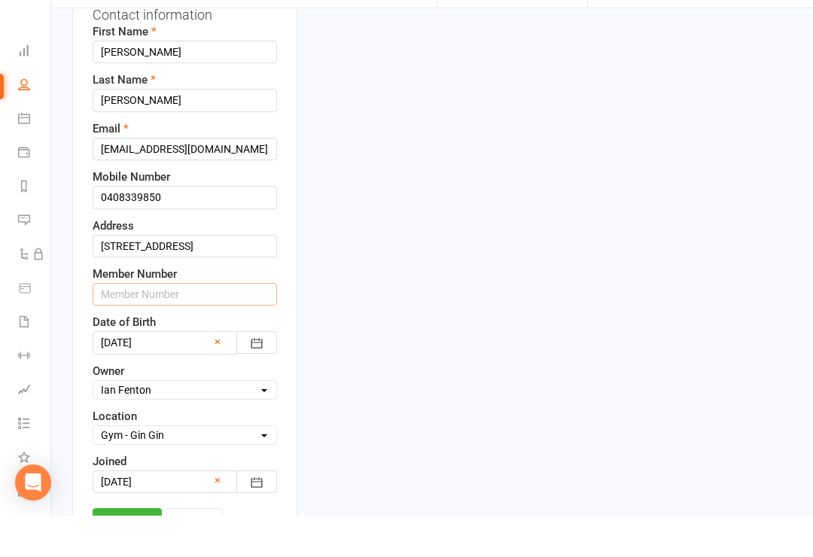
scroll to position [266, 0]
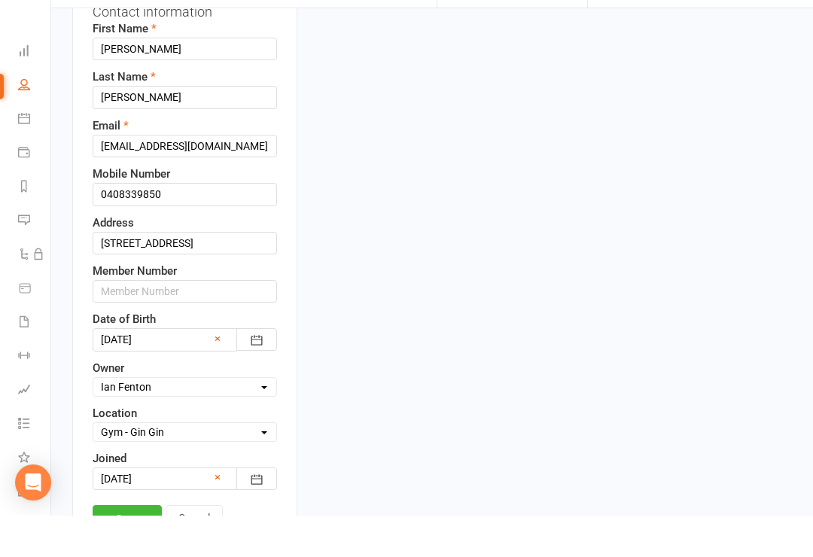
click at [114, 546] on link "Save" at bounding box center [127, 559] width 69 height 27
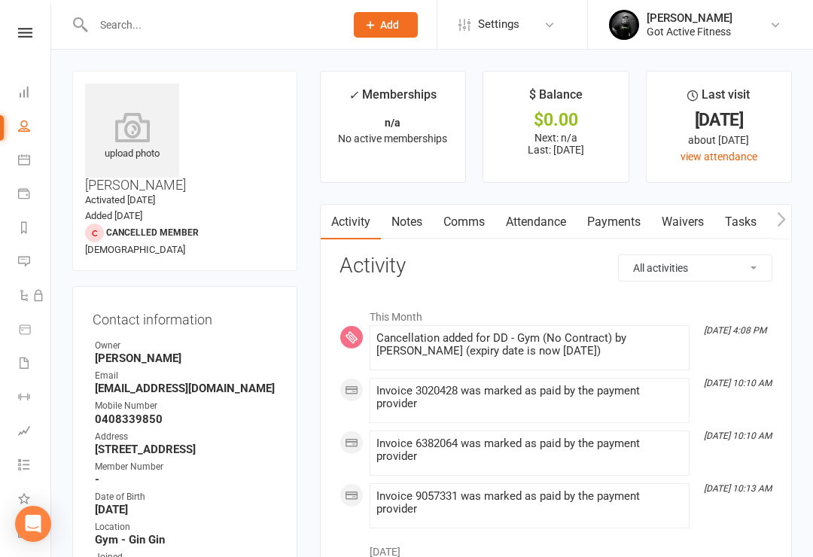
scroll to position [1, 0]
click at [11, 22] on nav "Clubworx Dashboard People Calendar Payments Reports Messages Automations Produc…" at bounding box center [25, 282] width 51 height 557
click at [25, 31] on icon at bounding box center [25, 32] width 14 height 10
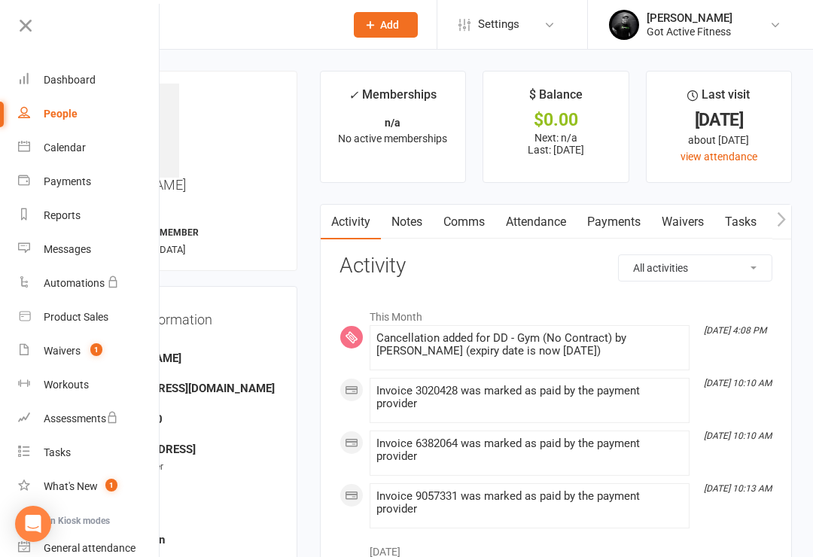
click at [68, 81] on div "Dashboard" at bounding box center [70, 80] width 52 height 12
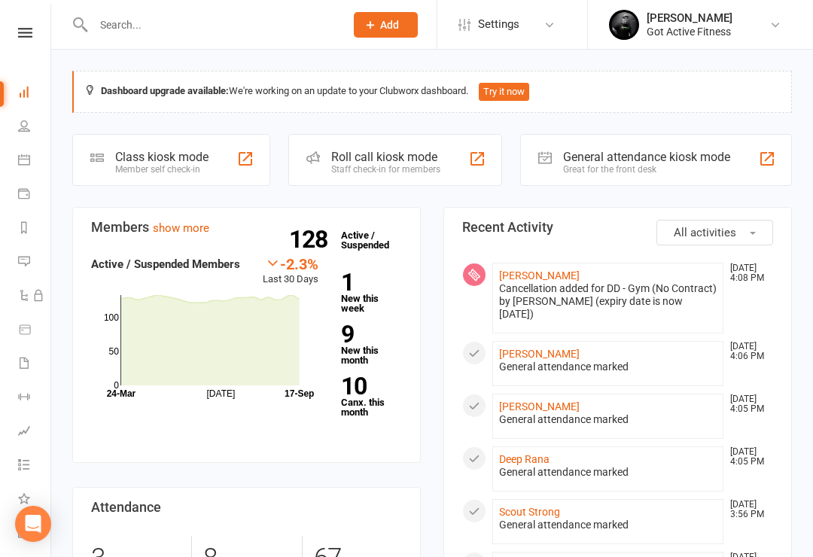
click at [641, 150] on div "General attendance kiosk mode" at bounding box center [646, 157] width 167 height 14
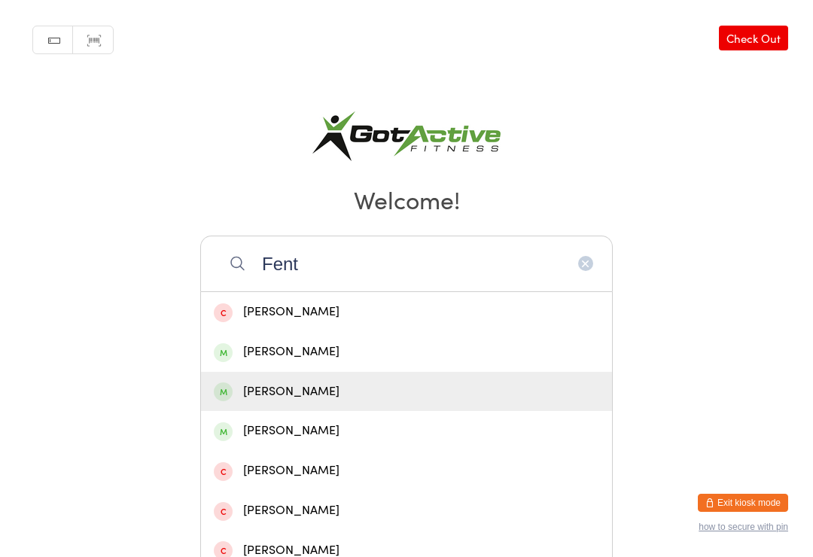
type input "Fent"
click at [255, 412] on div "[PERSON_NAME]" at bounding box center [406, 392] width 411 height 40
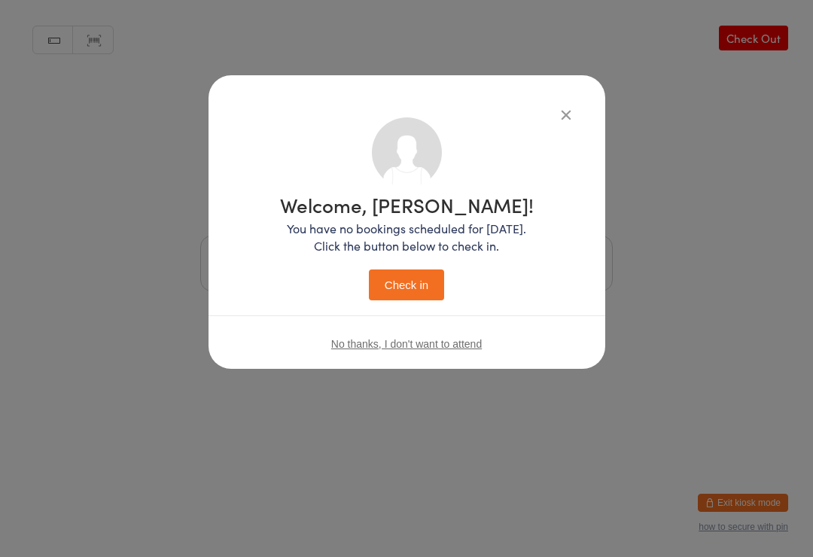
click at [396, 295] on button "Check in" at bounding box center [406, 284] width 75 height 31
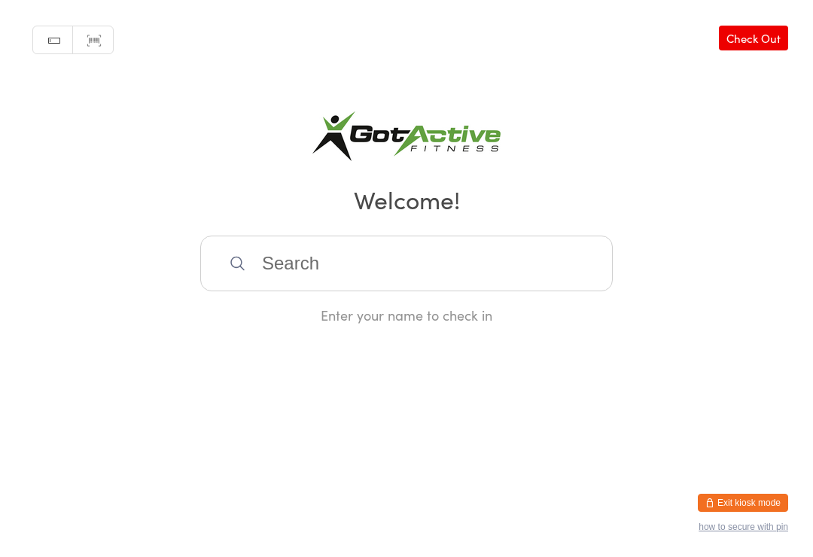
click at [742, 478] on html "You have now entered Kiosk Mode. Members will be able to check themselves in us…" at bounding box center [406, 278] width 813 height 557
click at [757, 488] on html "You have now entered Kiosk Mode. Members will be able to check themselves in us…" at bounding box center [406, 278] width 813 height 557
click at [733, 506] on button "Exit kiosk mode" at bounding box center [742, 503] width 90 height 18
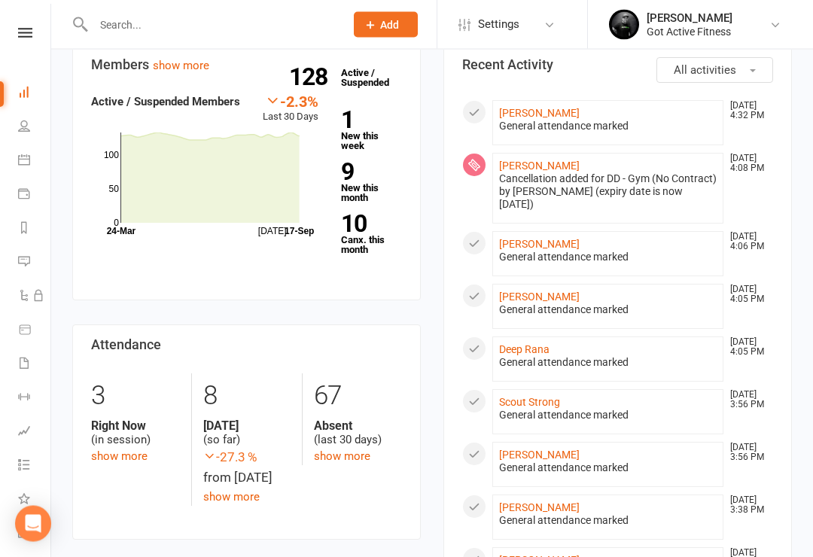
scroll to position [163, 0]
click at [238, 29] on input "text" at bounding box center [211, 24] width 245 height 21
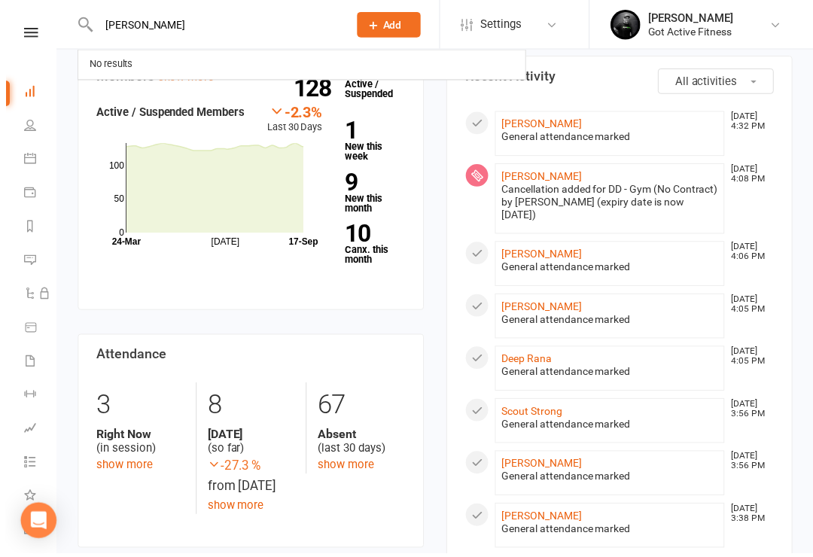
scroll to position [138, 0]
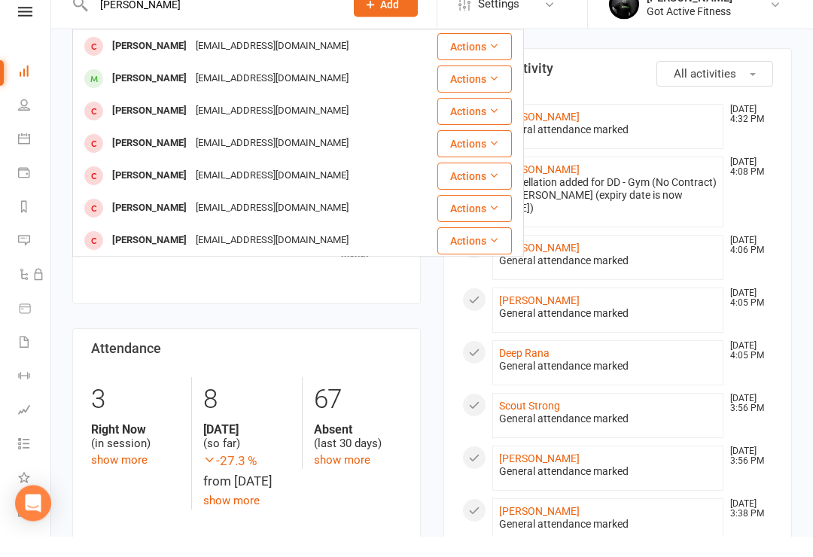
type input "[PERSON_NAME]"
click at [141, 88] on div "Casey Johnson" at bounding box center [150, 99] width 84 height 22
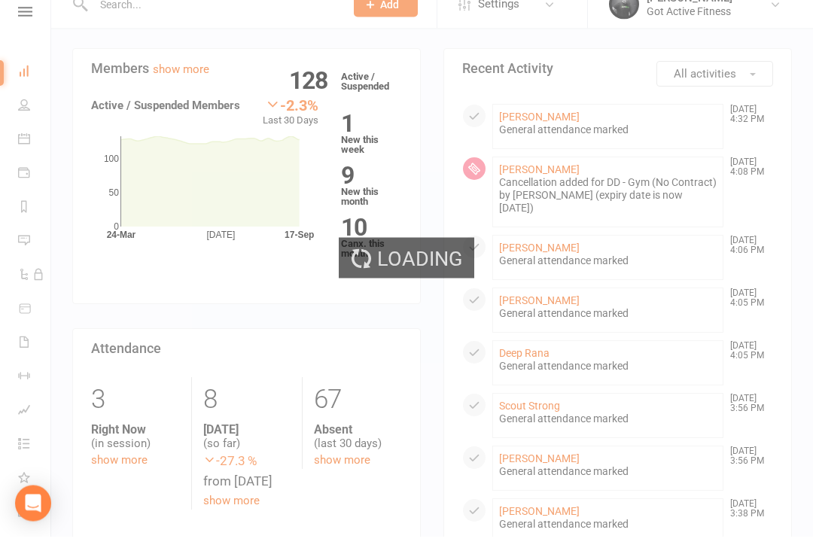
scroll to position [159, 0]
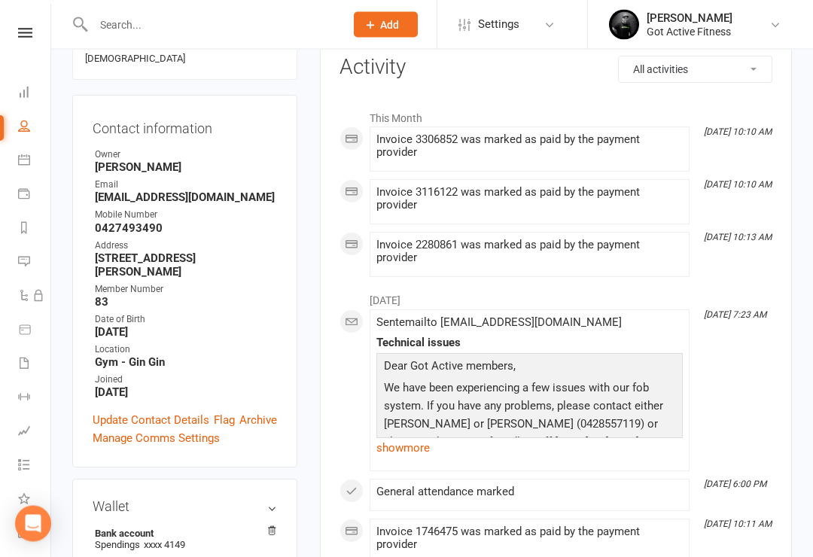
scroll to position [199, 0]
click at [25, 29] on icon at bounding box center [25, 33] width 14 height 10
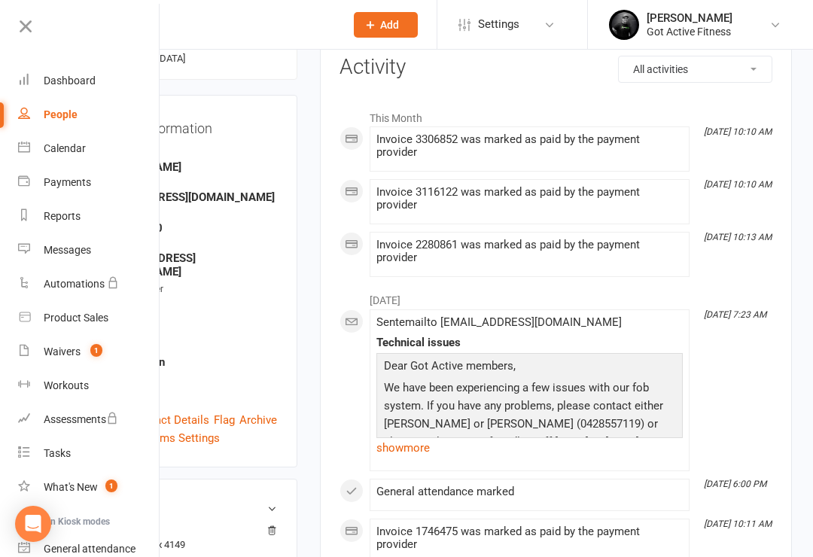
click at [25, 21] on icon at bounding box center [25, 26] width 21 height 21
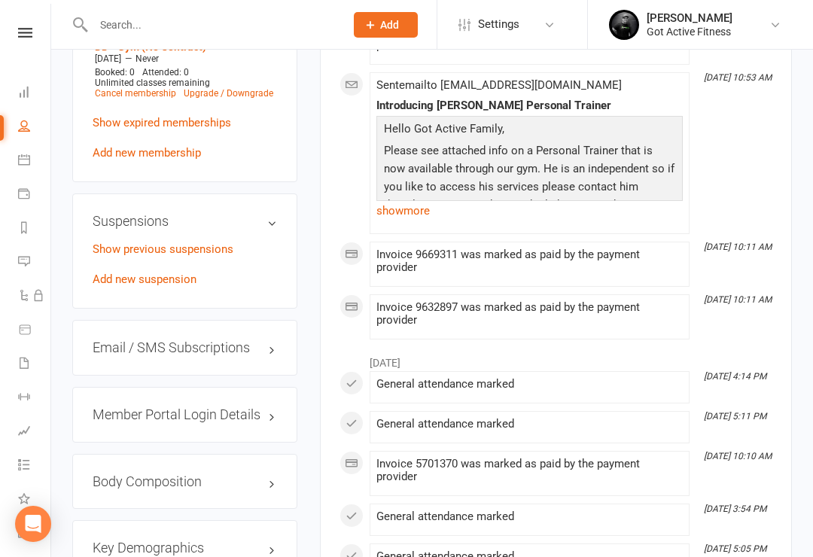
scroll to position [1086, 0]
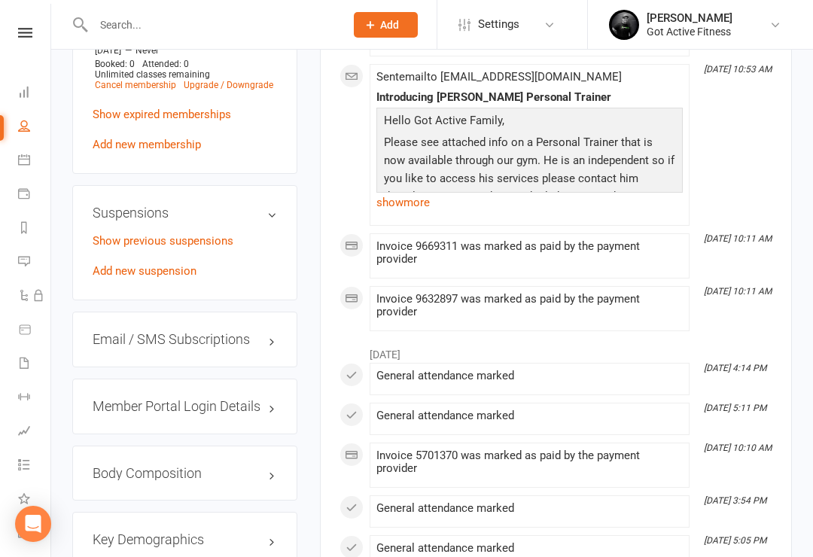
click at [137, 234] on link "Show previous suspensions" at bounding box center [163, 241] width 141 height 14
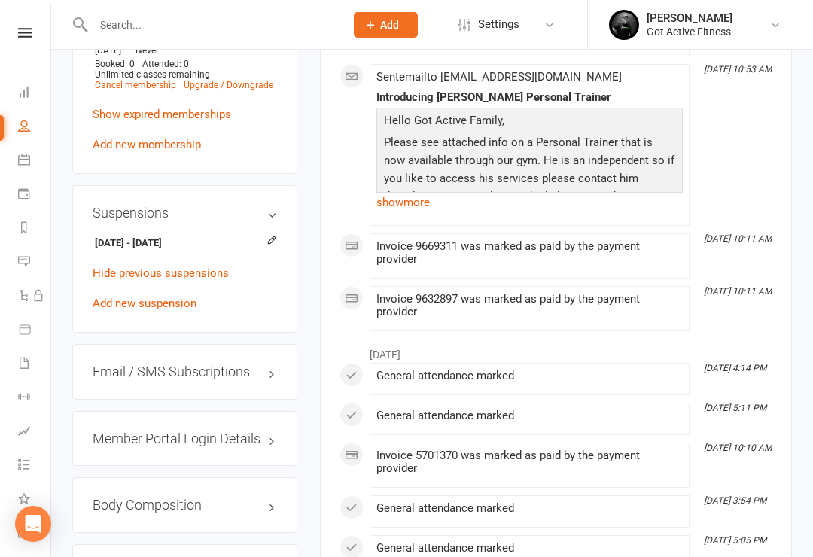
click at [23, 31] on icon at bounding box center [25, 33] width 14 height 10
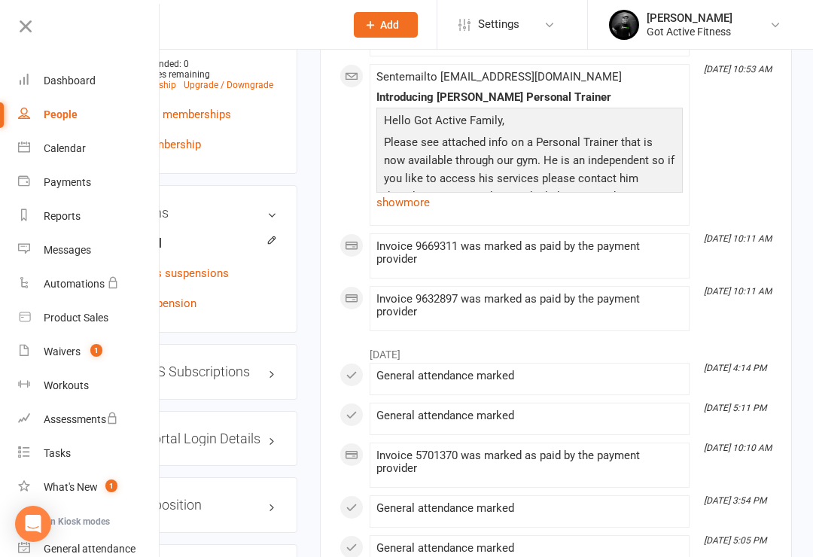
click at [70, 85] on div "Dashboard" at bounding box center [70, 80] width 52 height 12
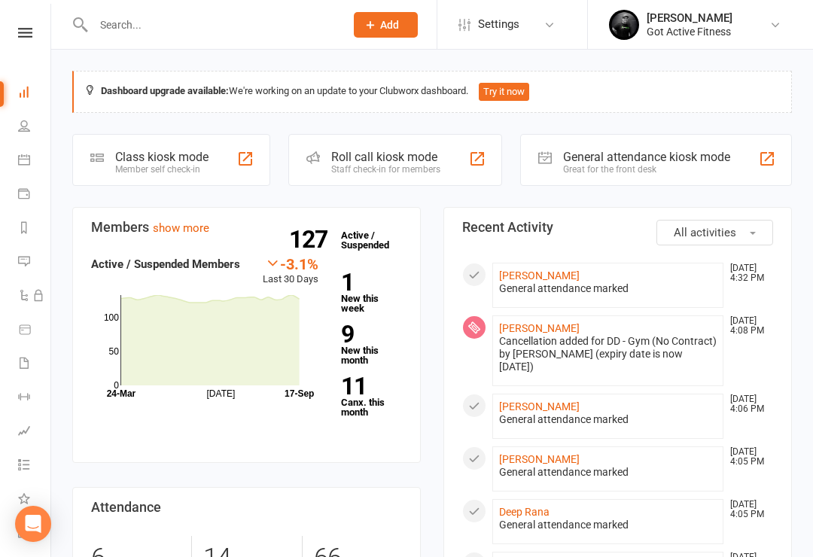
click at [773, 30] on icon at bounding box center [775, 25] width 12 height 12
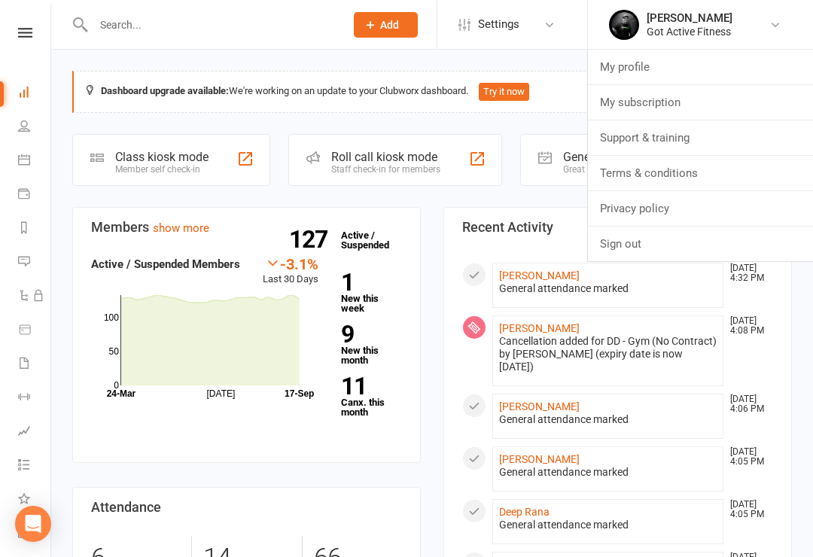
click at [658, 244] on link "Sign out" at bounding box center [700, 243] width 225 height 35
